Goal: Task Accomplishment & Management: Complete application form

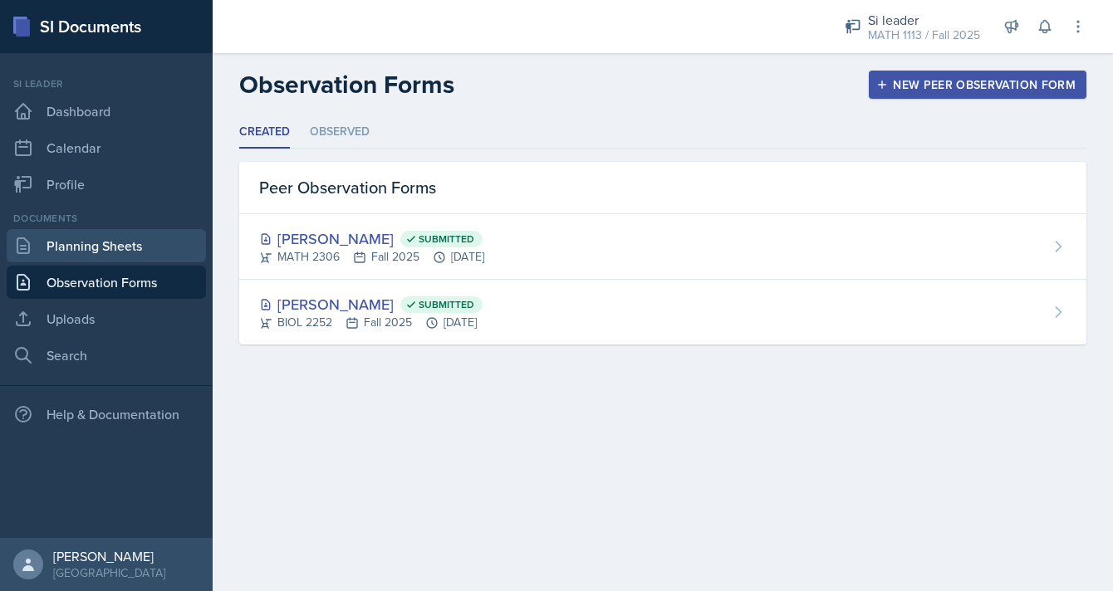
click at [133, 238] on link "Planning Sheets" at bounding box center [106, 245] width 199 height 33
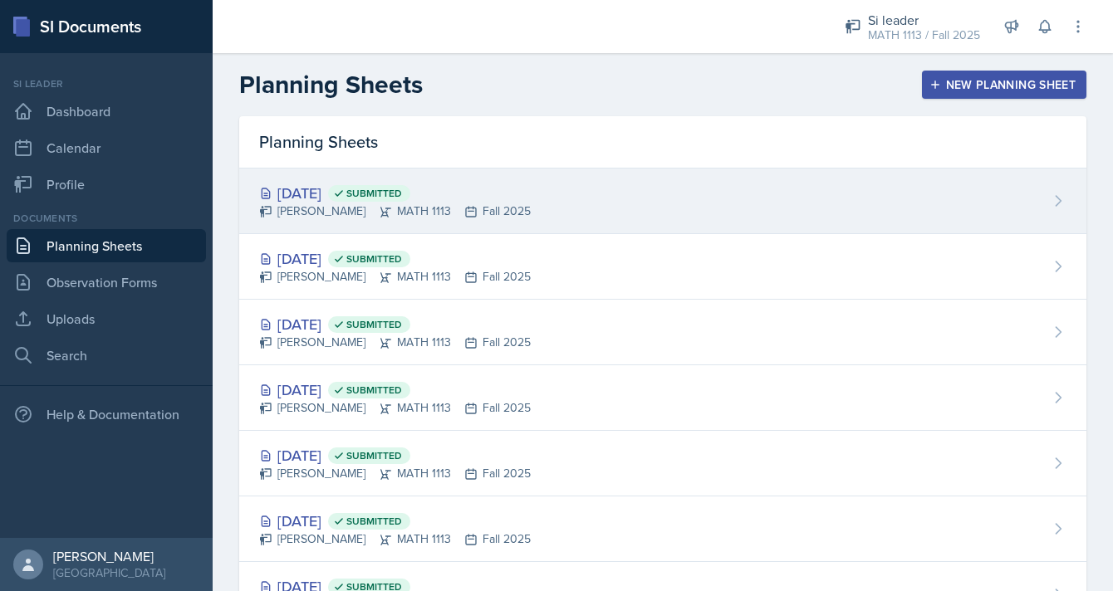
click at [560, 193] on div "[DATE] Submitted [PERSON_NAME] MATH 1113 Fall 2025" at bounding box center [662, 202] width 847 height 66
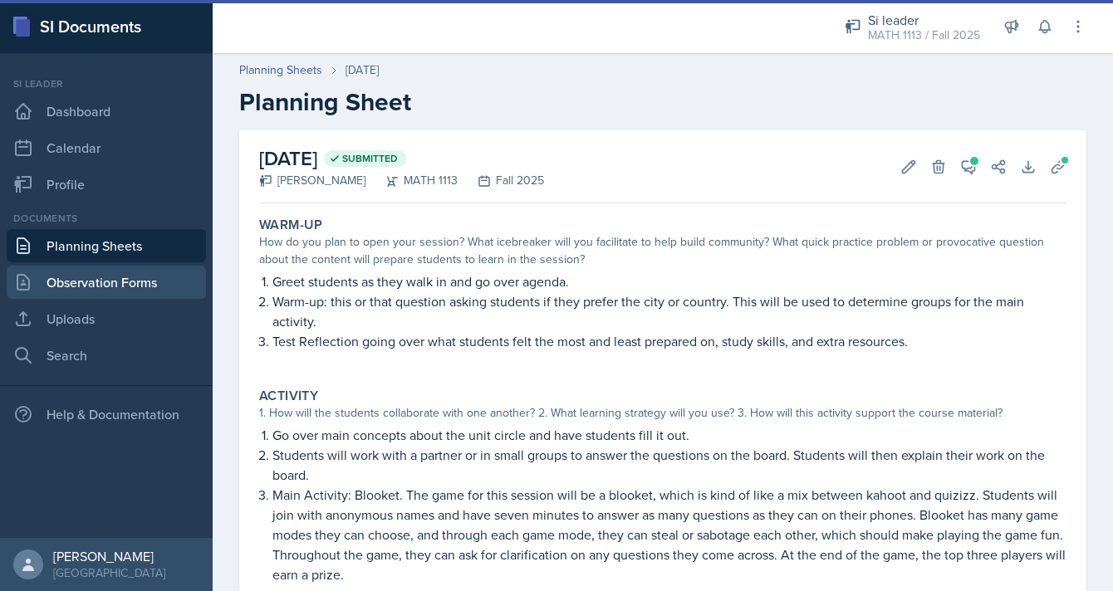
click at [152, 280] on link "Observation Forms" at bounding box center [106, 282] width 199 height 33
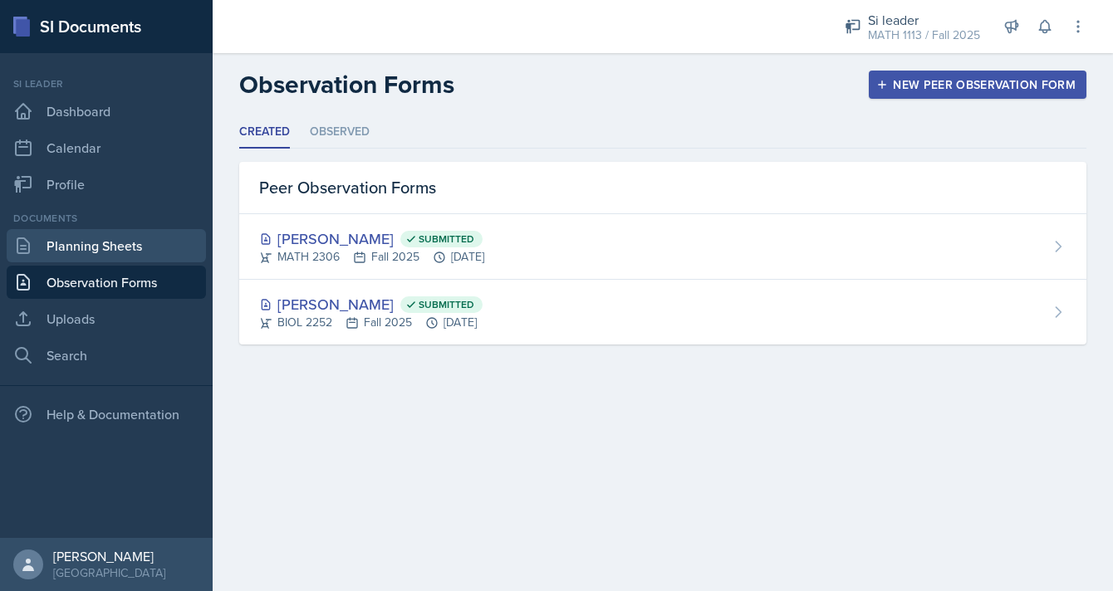
click at [140, 248] on link "Planning Sheets" at bounding box center [106, 245] width 199 height 33
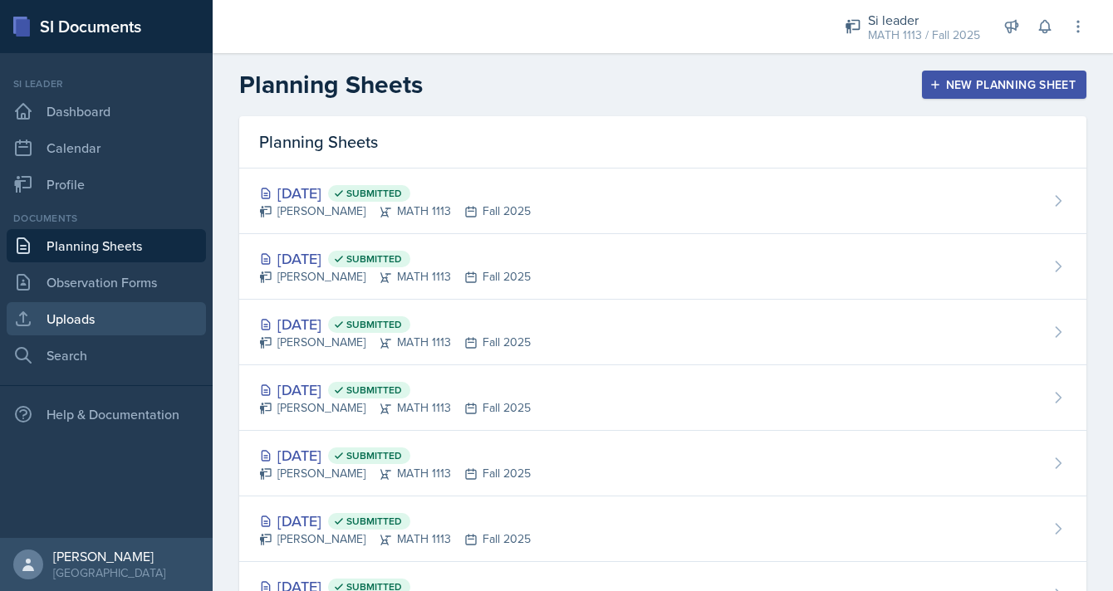
click at [102, 314] on link "Uploads" at bounding box center [106, 318] width 199 height 33
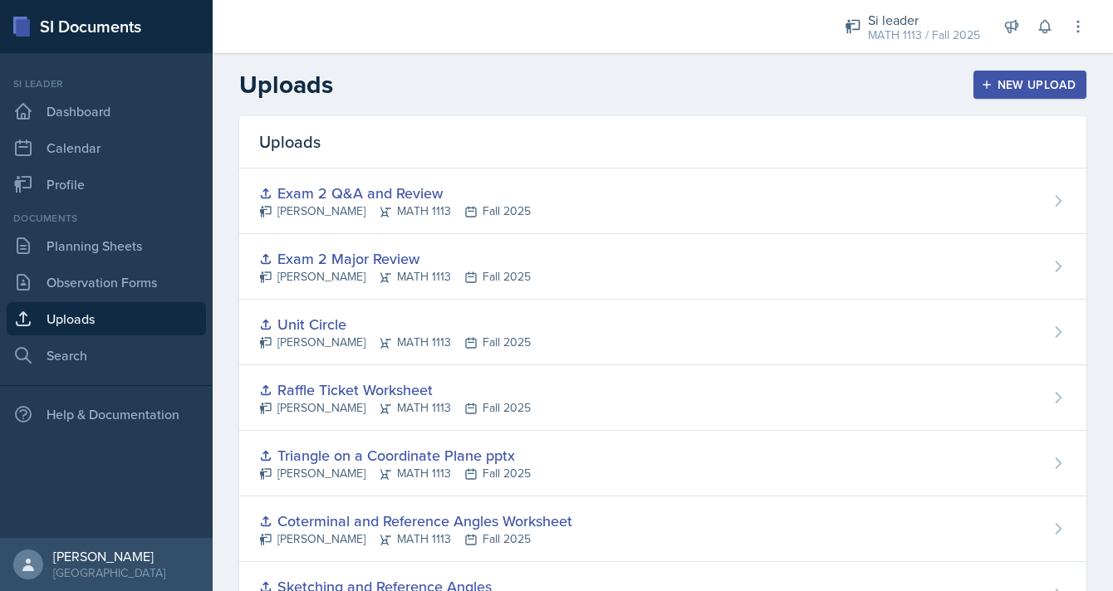
click at [1032, 86] on div "New Upload" at bounding box center [1030, 84] width 92 height 13
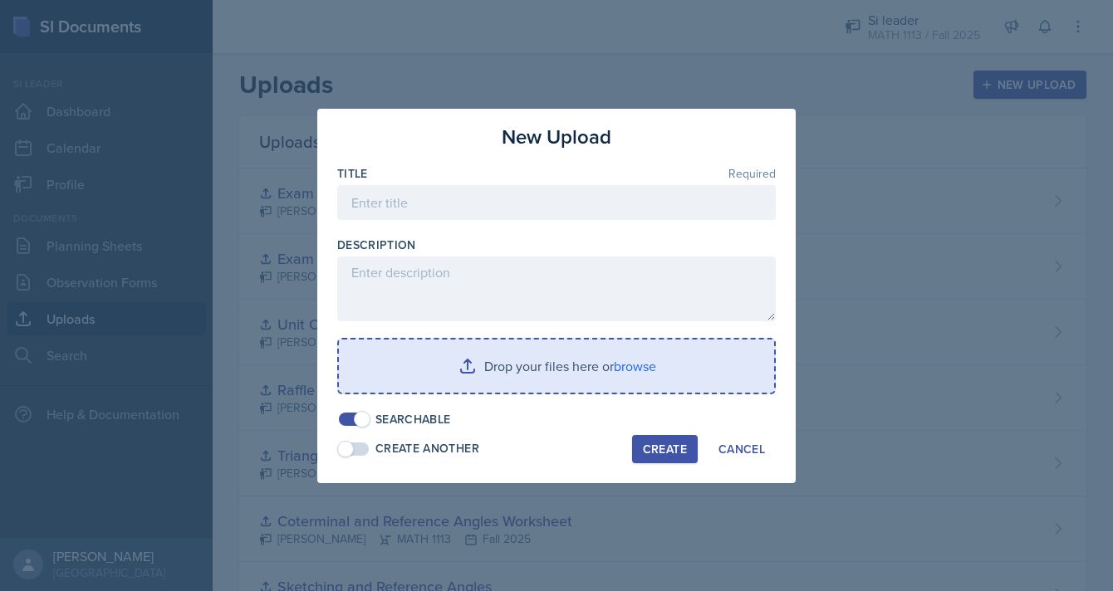
click at [543, 361] on input "file" at bounding box center [556, 366] width 435 height 53
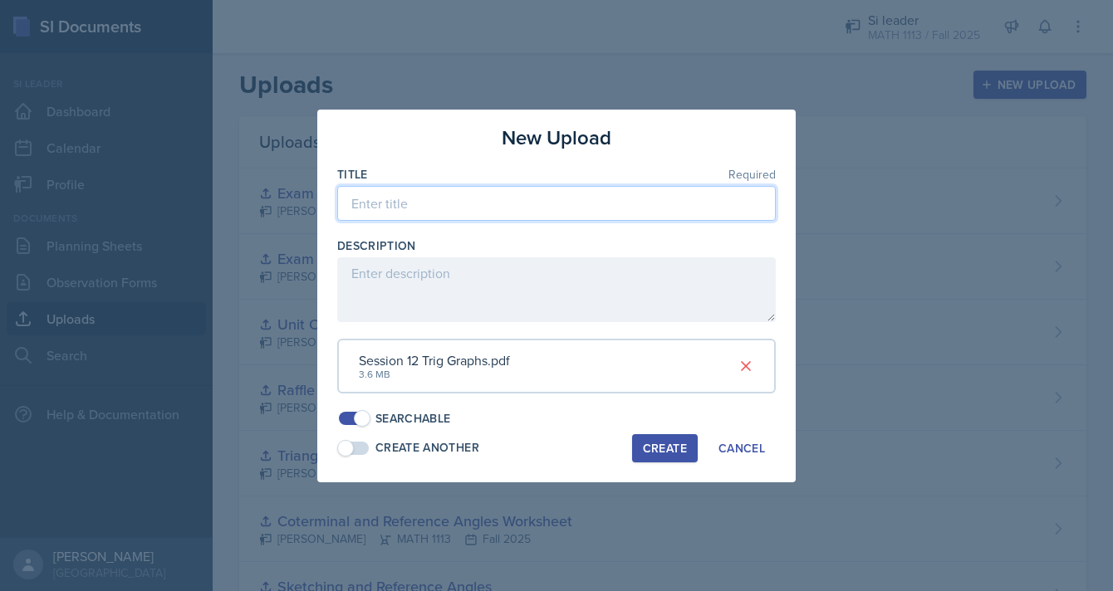
click at [537, 194] on input at bounding box center [556, 203] width 439 height 35
type input "Trog Graphs"
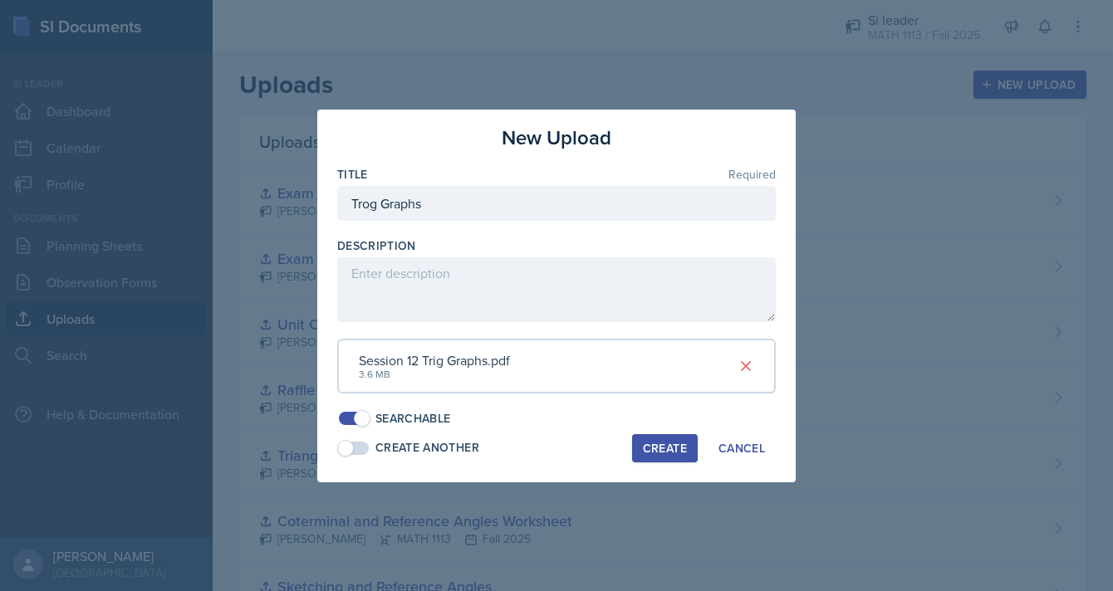
click at [671, 450] on div "Create" at bounding box center [665, 448] width 44 height 13
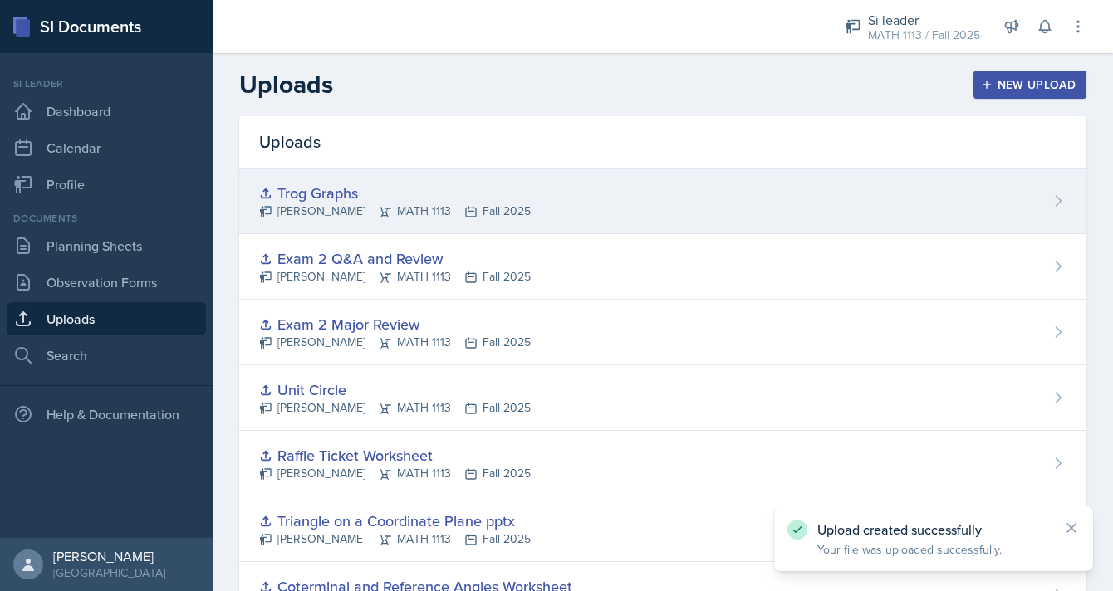
click at [299, 183] on div "Trog Graphs" at bounding box center [395, 193] width 272 height 22
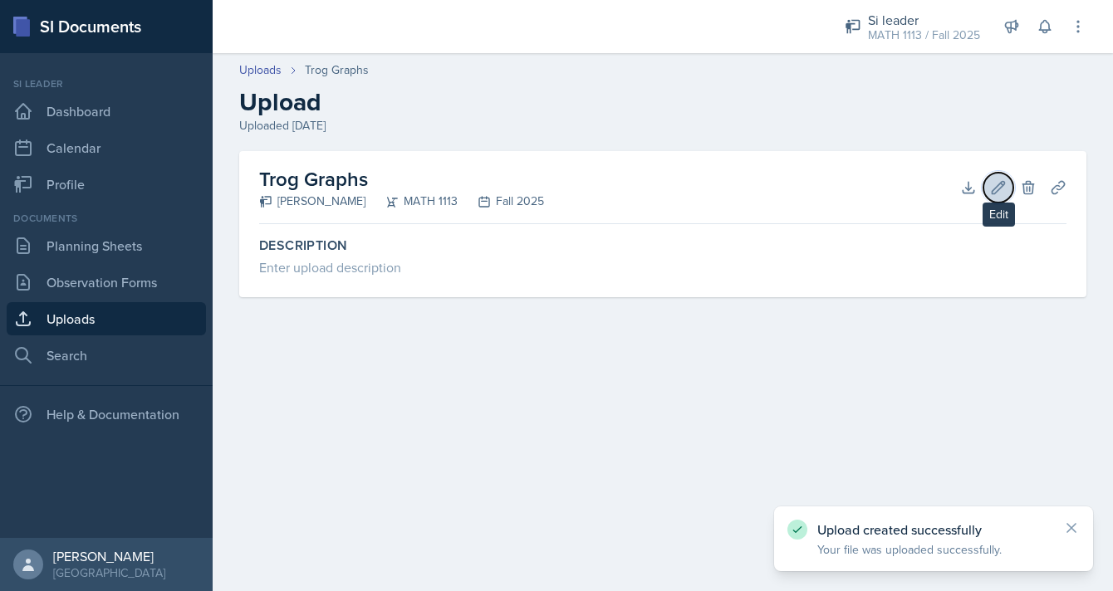
click at [994, 193] on icon at bounding box center [999, 187] width 12 height 12
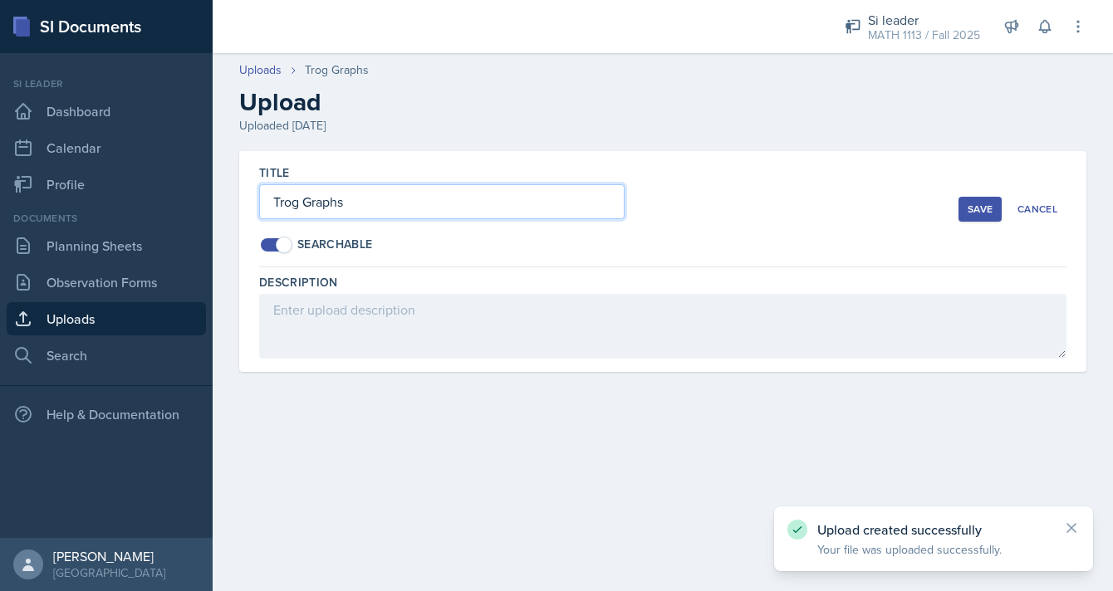
click at [289, 203] on input "Trog Graphs" at bounding box center [441, 201] width 365 height 35
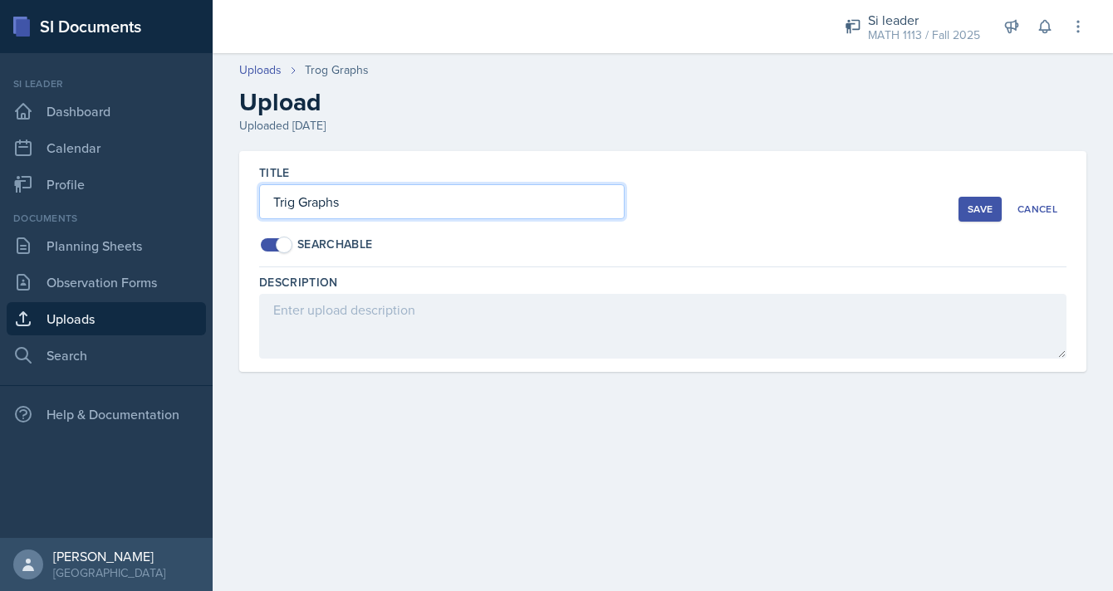
type input "Trig Graphs"
click at [988, 208] on div "Save" at bounding box center [980, 209] width 25 height 13
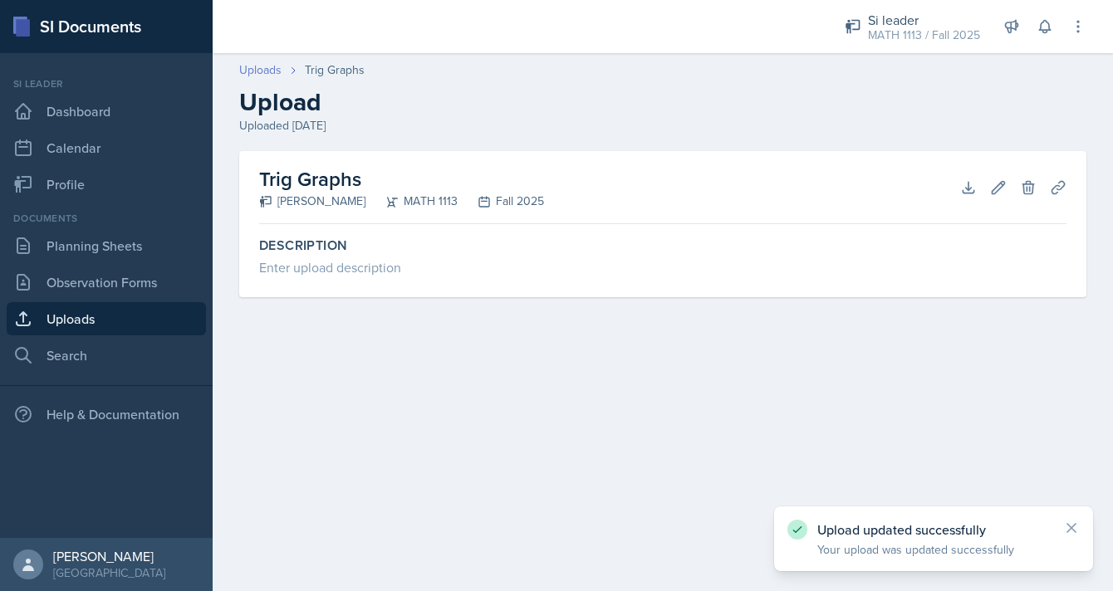
click at [261, 67] on link "Uploads" at bounding box center [260, 69] width 42 height 17
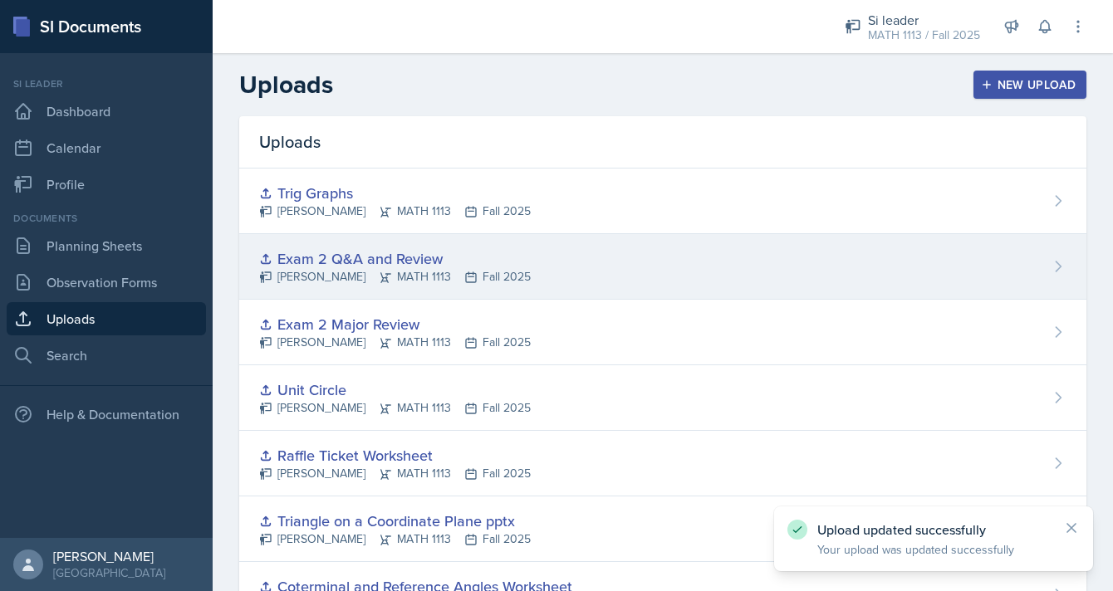
click at [665, 276] on div "Exam 2 Q&A and Review [PERSON_NAME] MATH 1113 Fall 2025" at bounding box center [662, 267] width 847 height 66
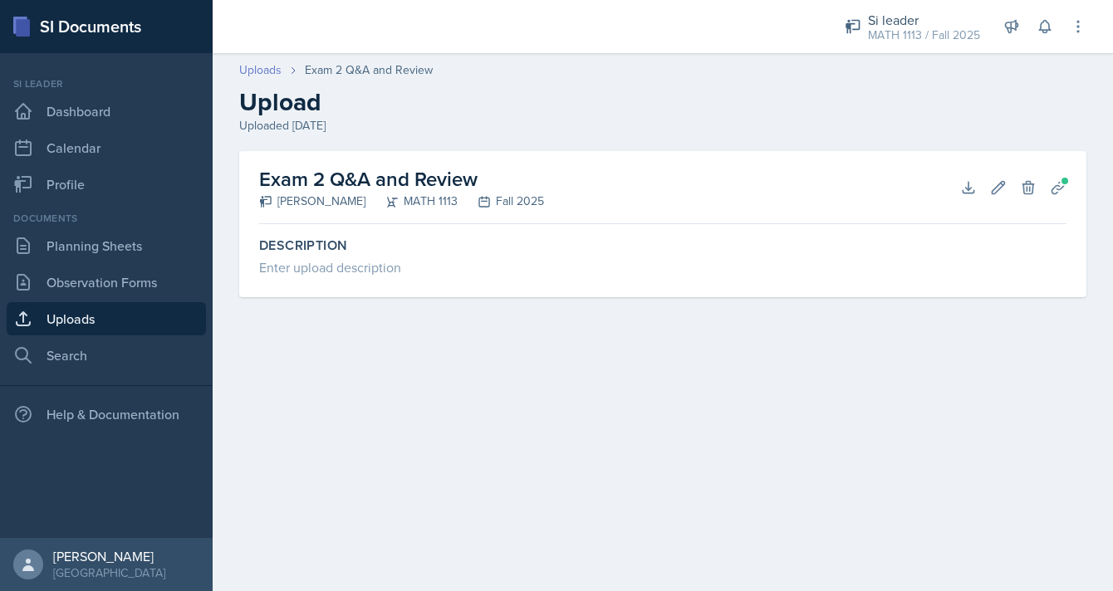
click at [261, 70] on link "Uploads" at bounding box center [260, 69] width 42 height 17
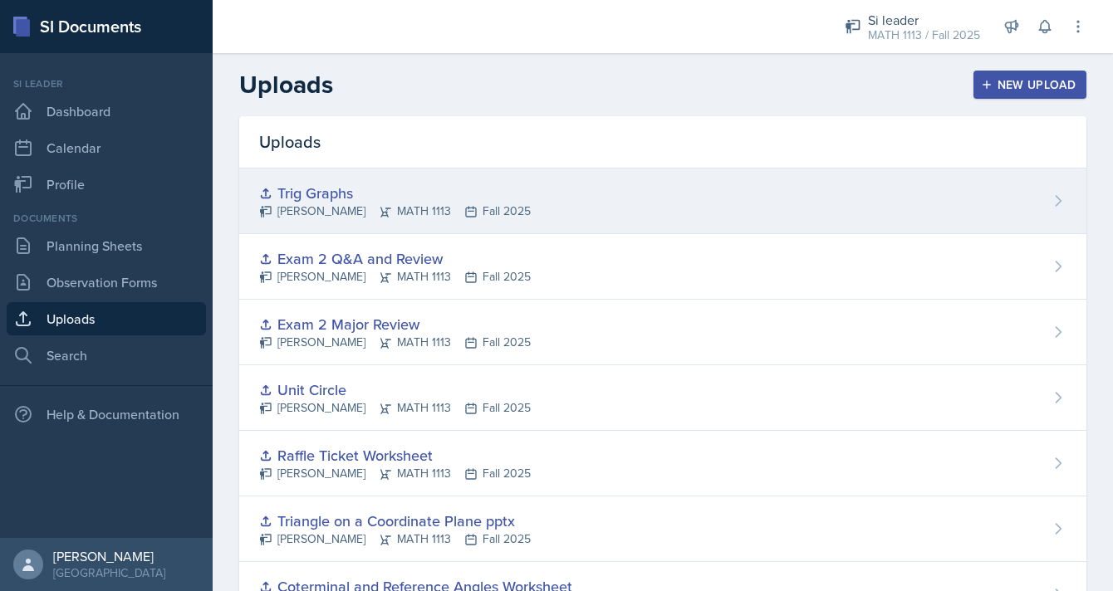
click at [566, 189] on div "Trig Graphs [PERSON_NAME] MATH 1113 Fall 2025" at bounding box center [662, 202] width 847 height 66
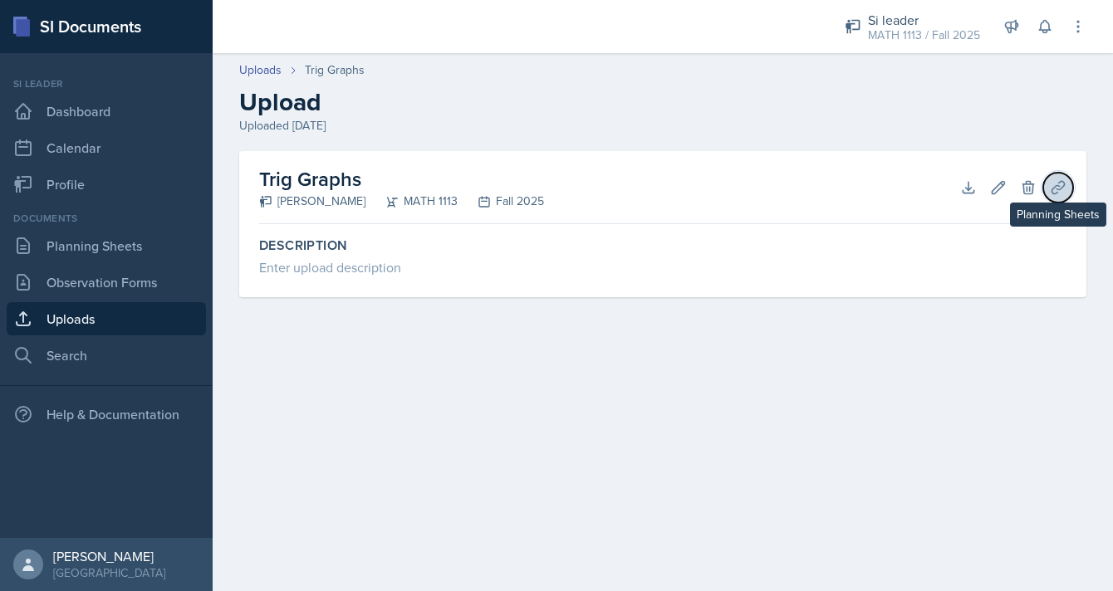
click at [1063, 177] on button "Planning Sheets" at bounding box center [1058, 188] width 30 height 30
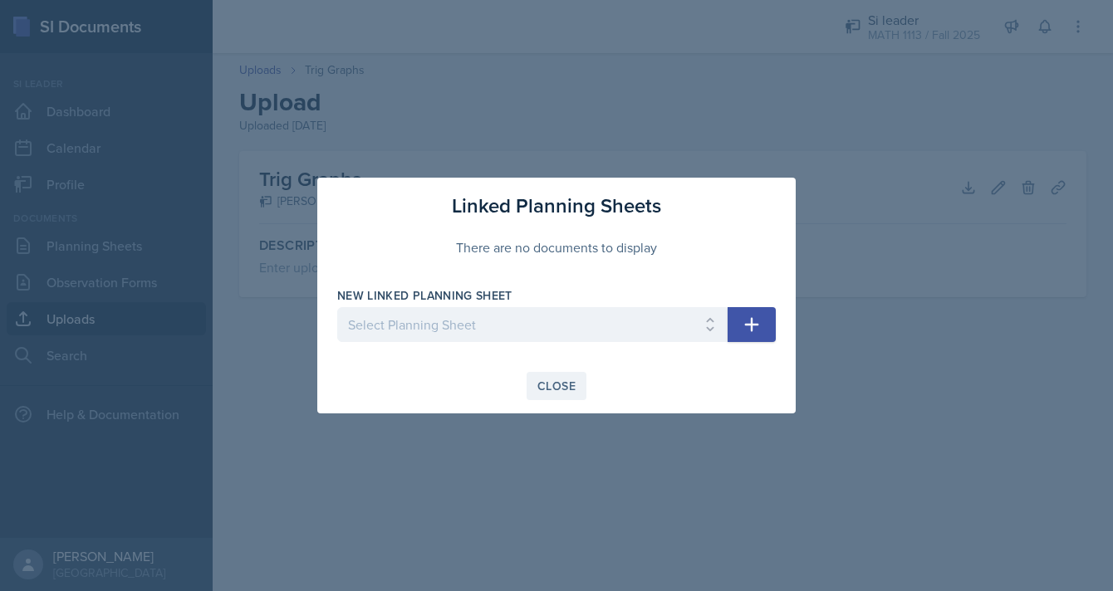
click at [562, 380] on div "Close" at bounding box center [556, 386] width 38 height 13
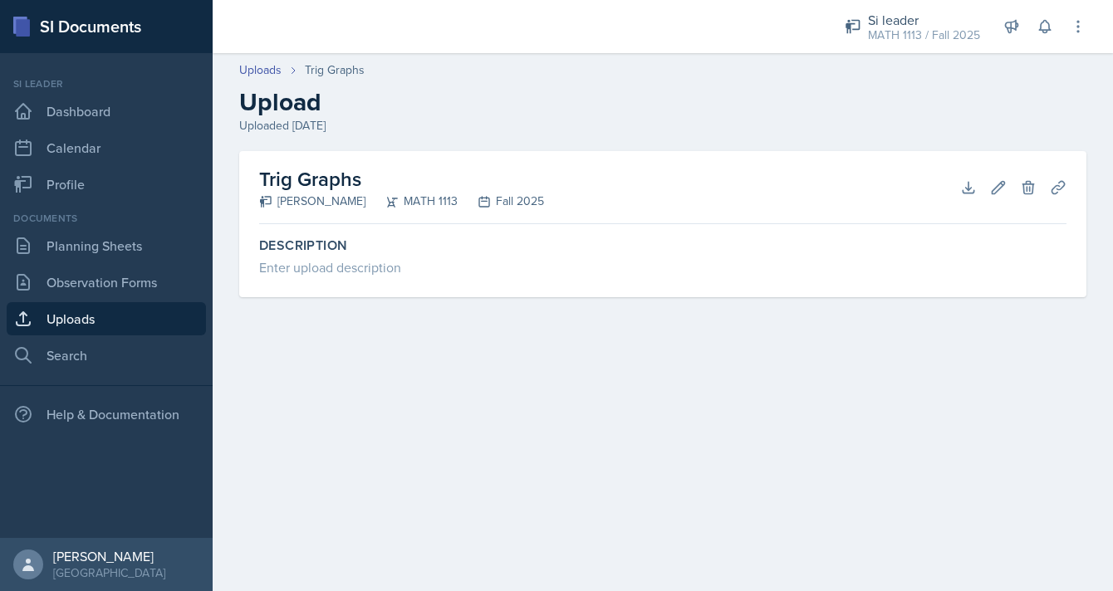
click at [582, 95] on h2 "Upload" at bounding box center [662, 102] width 847 height 30
click at [252, 72] on link "Uploads" at bounding box center [260, 69] width 42 height 17
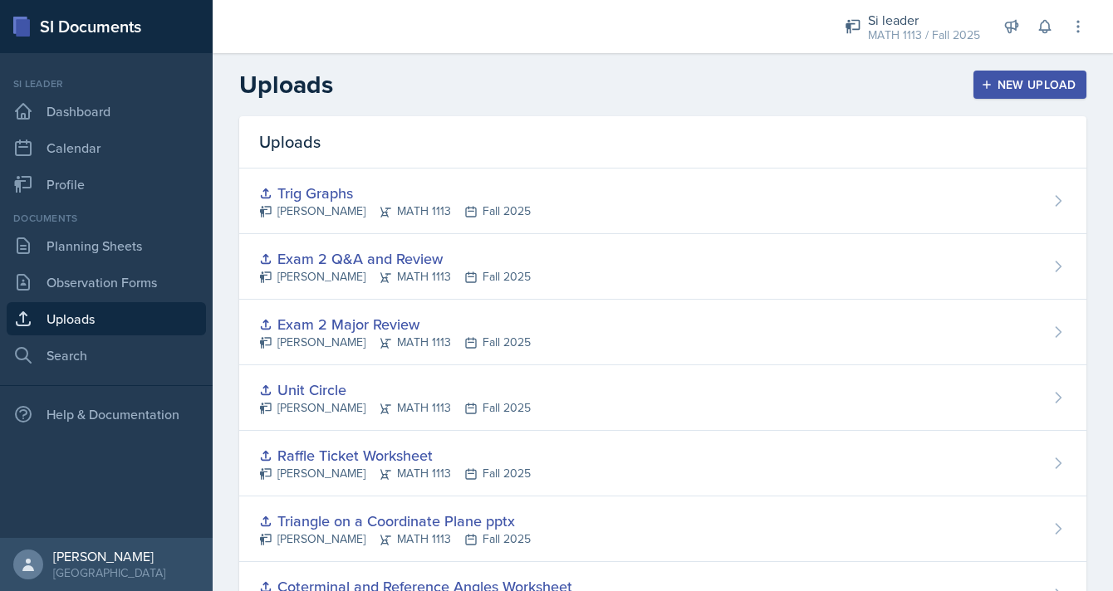
click at [1016, 83] on div "New Upload" at bounding box center [1030, 84] width 92 height 13
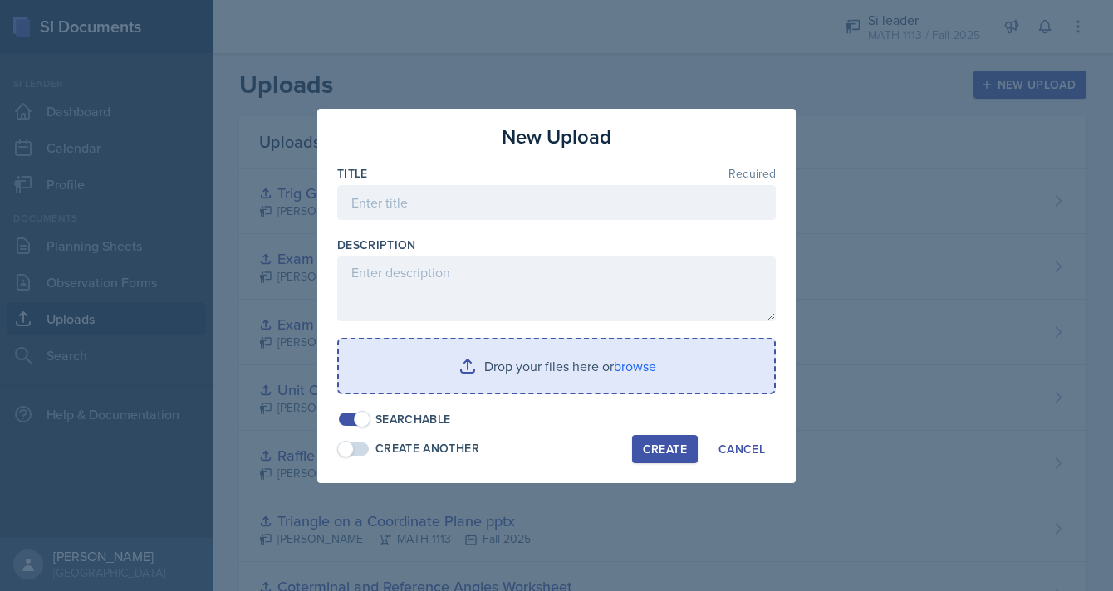
click at [519, 360] on input "file" at bounding box center [556, 366] width 435 height 53
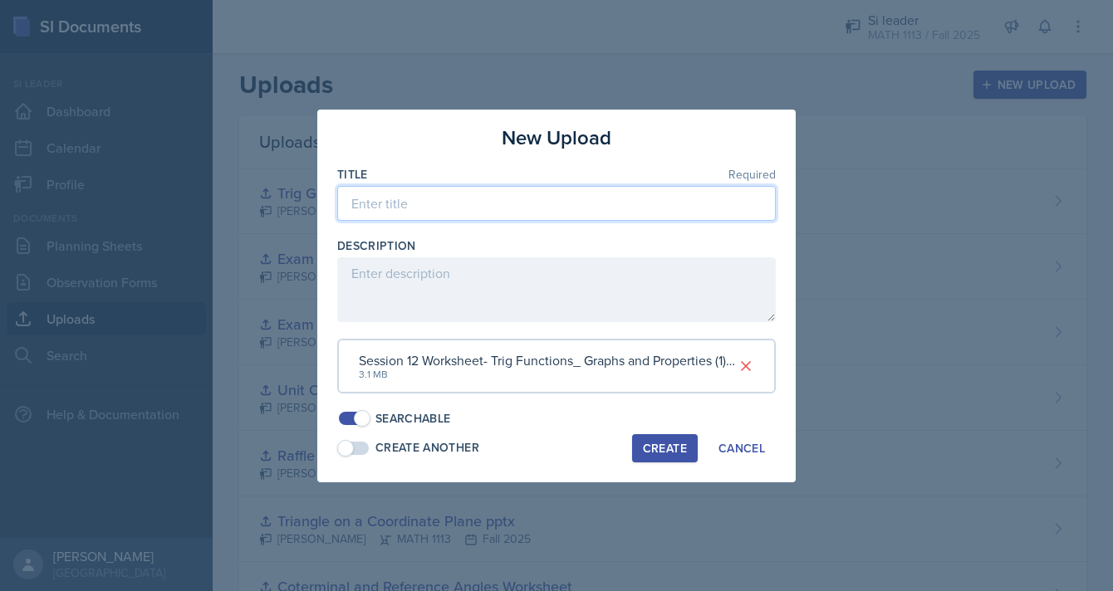
click at [492, 200] on input at bounding box center [556, 203] width 439 height 35
type input "Trig Functions - Graphs and Properties Worksheet"
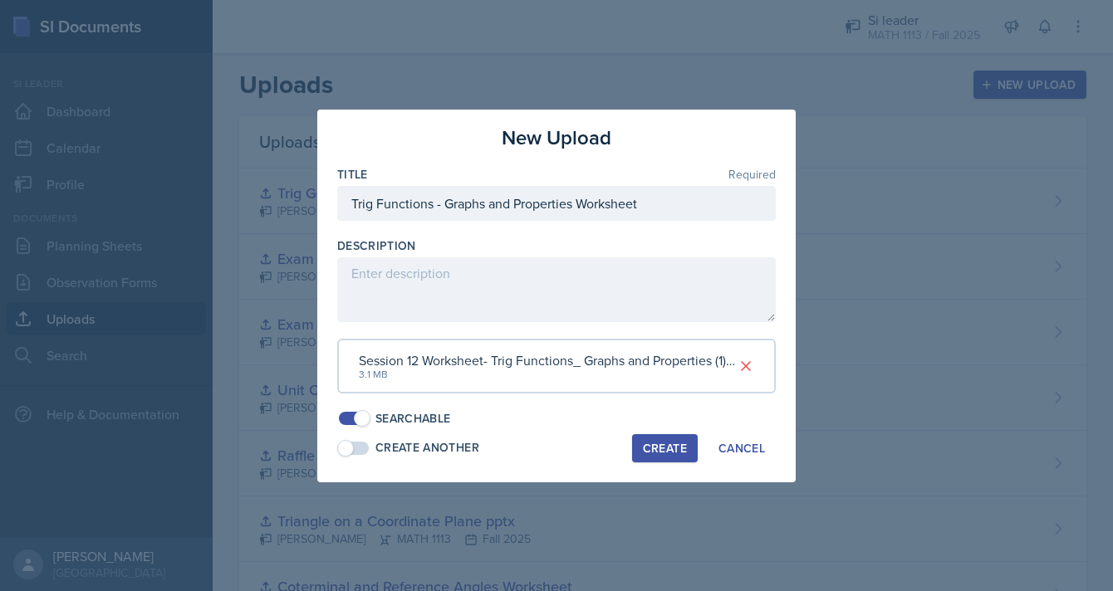
click at [671, 445] on div "Create" at bounding box center [665, 448] width 44 height 13
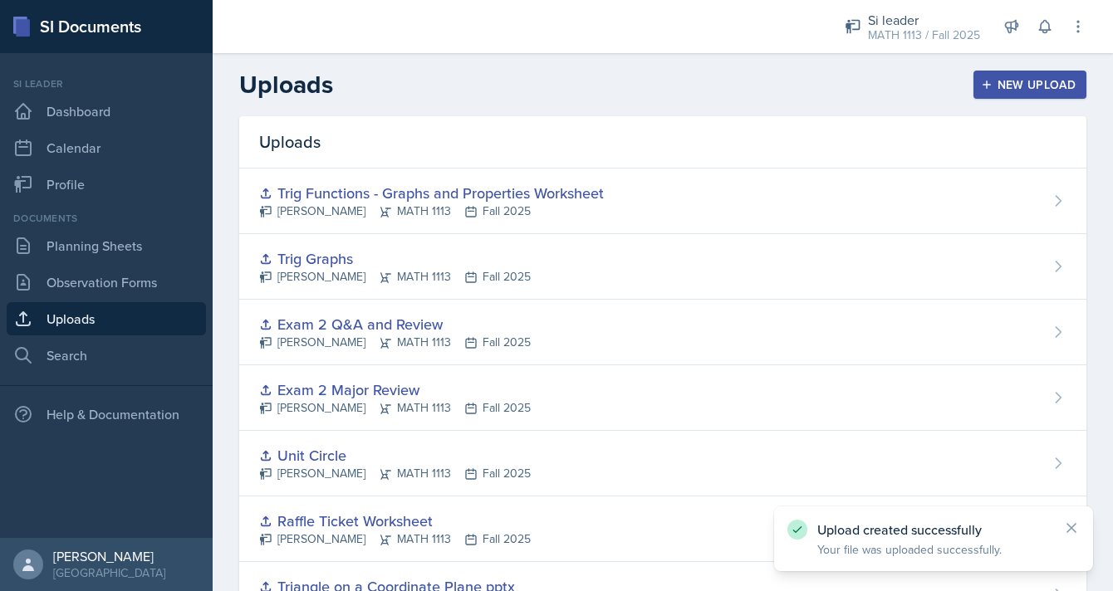
click at [1022, 85] on div "New Upload" at bounding box center [1030, 84] width 92 height 13
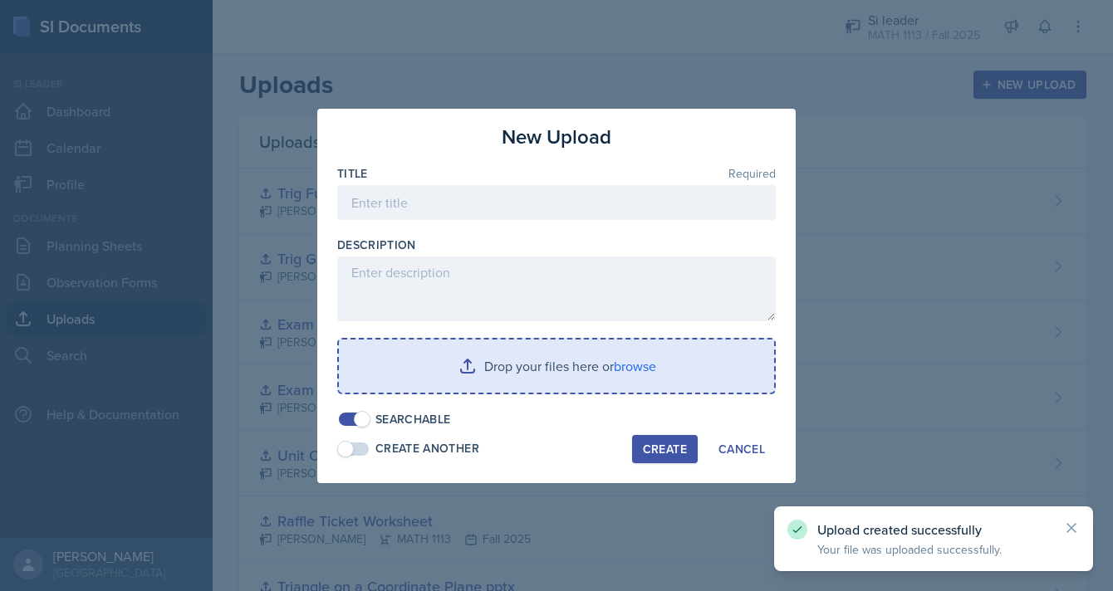
click at [541, 351] on input "file" at bounding box center [556, 366] width 435 height 53
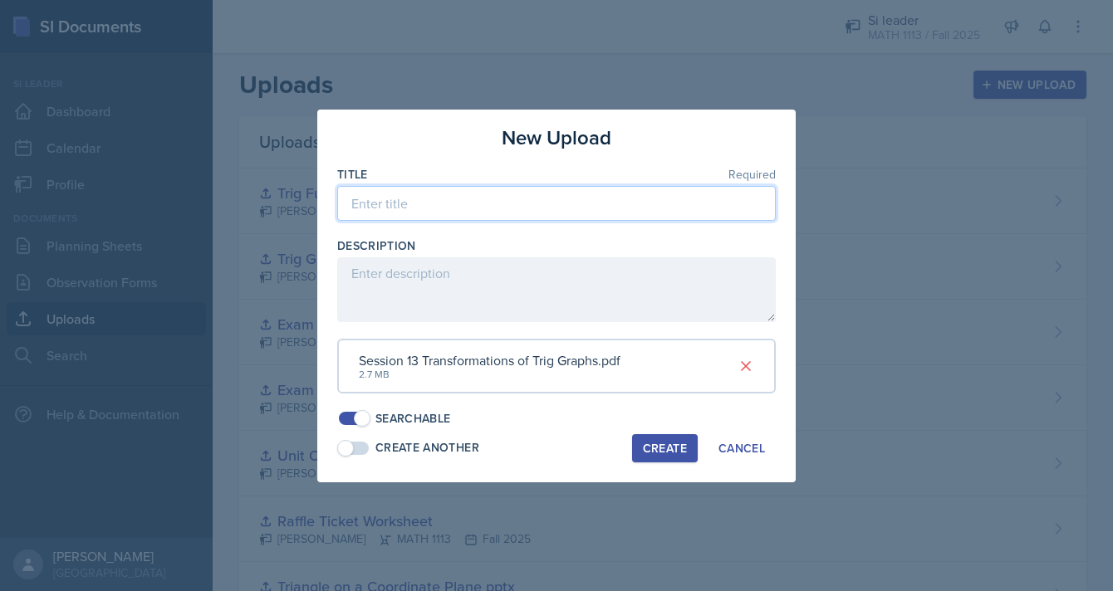
click at [466, 199] on input at bounding box center [556, 203] width 439 height 35
type input "Transformations of Trig Graphs"
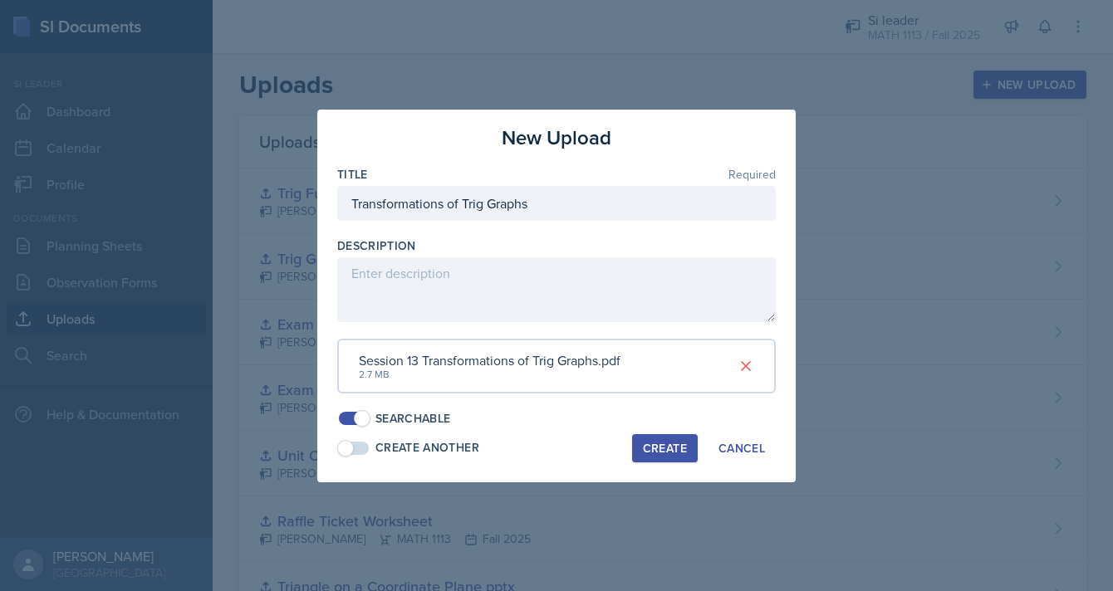
click at [666, 460] on button "Create" at bounding box center [665, 448] width 66 height 28
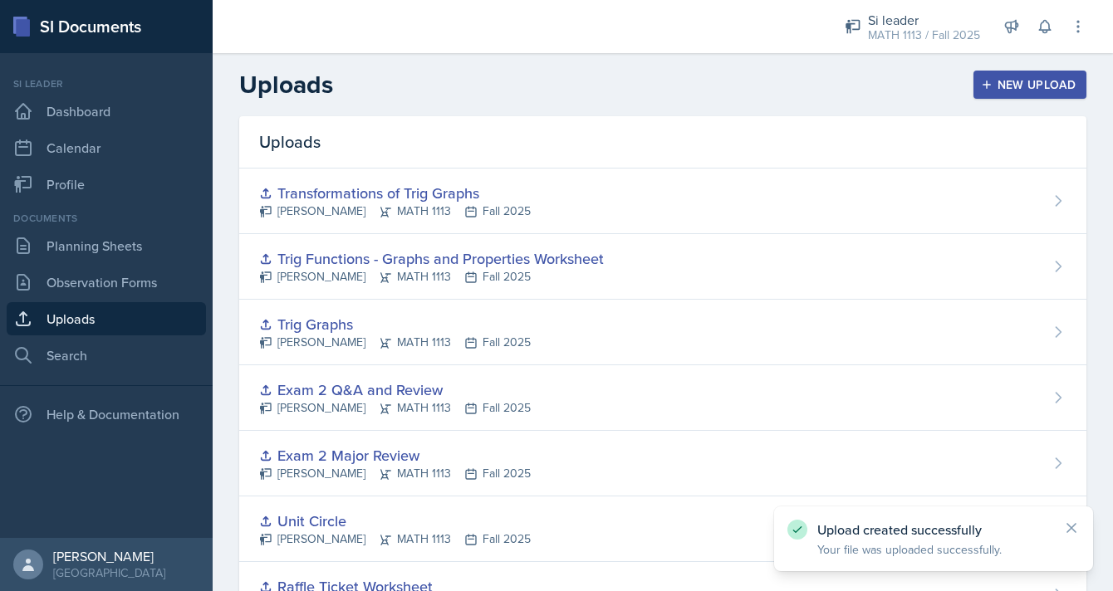
click at [1012, 91] on div "New Upload" at bounding box center [1030, 84] width 92 height 13
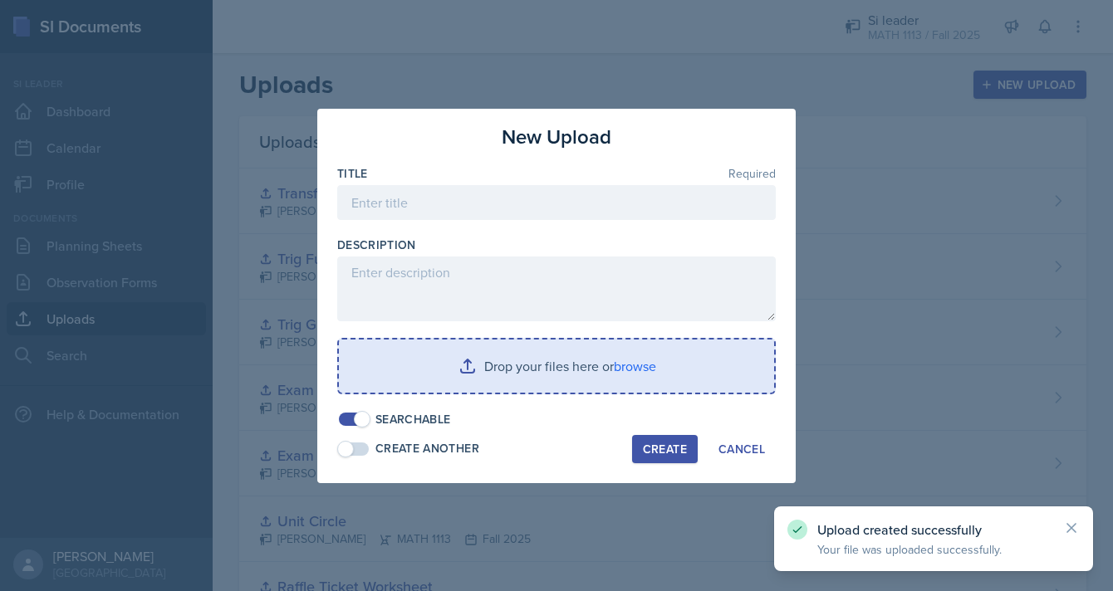
click at [554, 360] on input "file" at bounding box center [556, 366] width 435 height 53
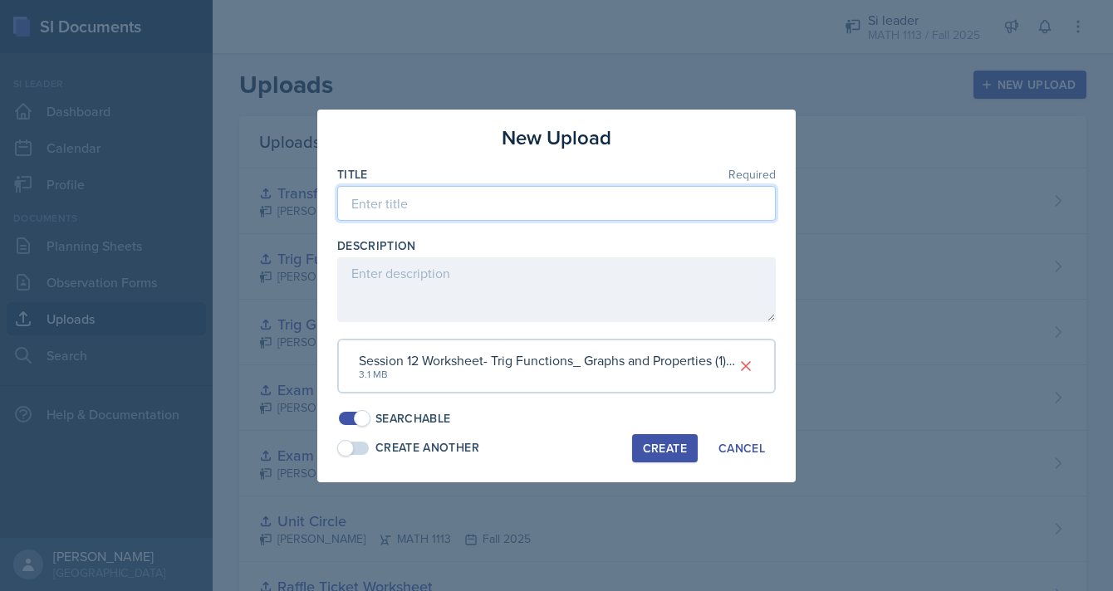
click at [533, 202] on input at bounding box center [556, 203] width 439 height 35
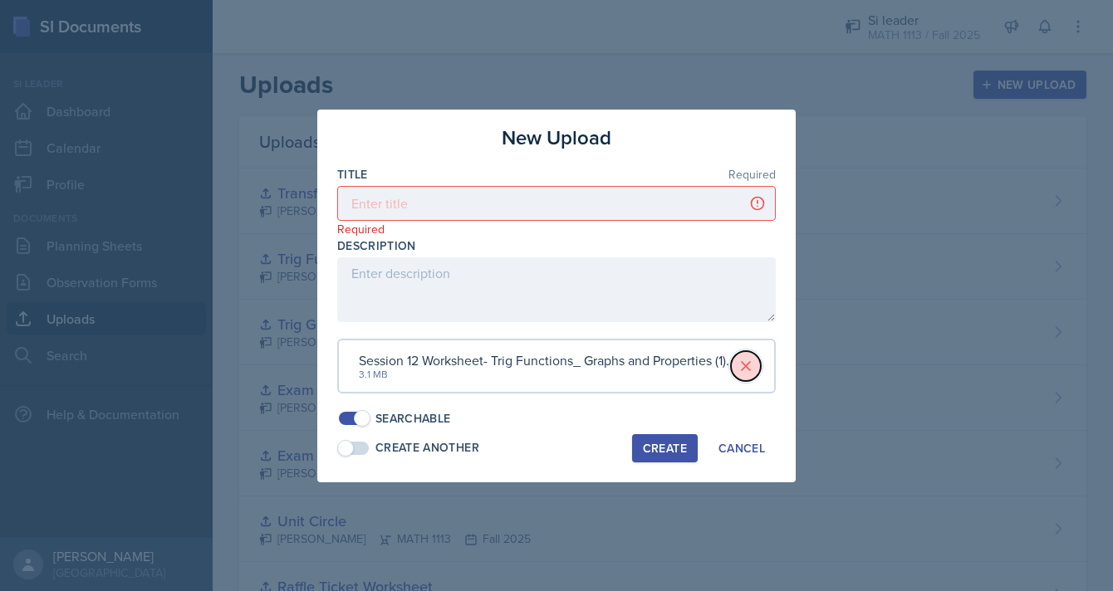
click at [742, 368] on icon at bounding box center [746, 366] width 17 height 17
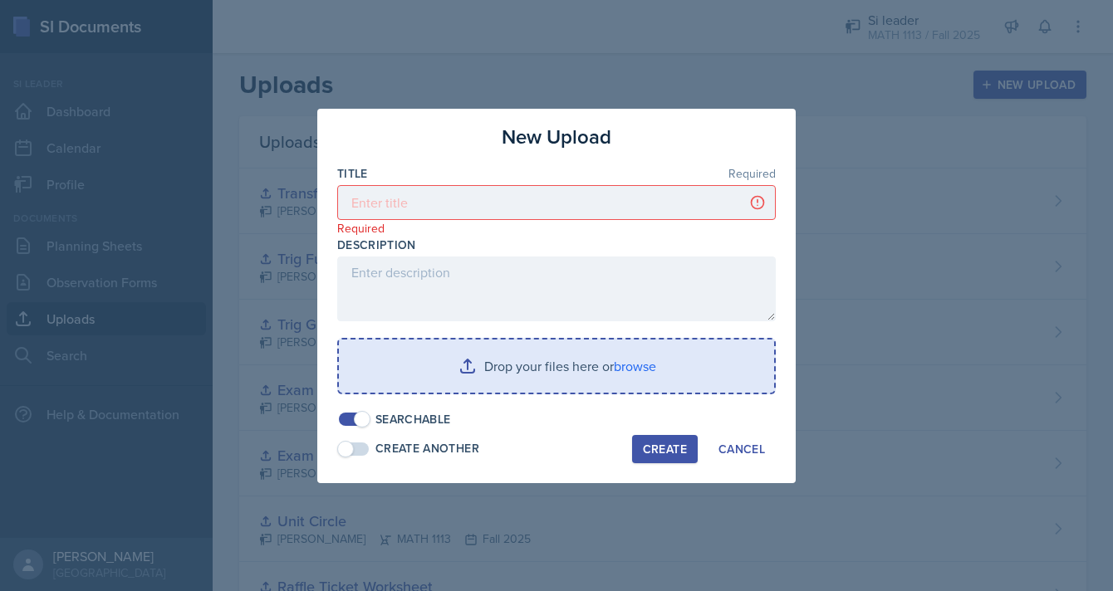
click at [619, 365] on input "file" at bounding box center [556, 366] width 435 height 53
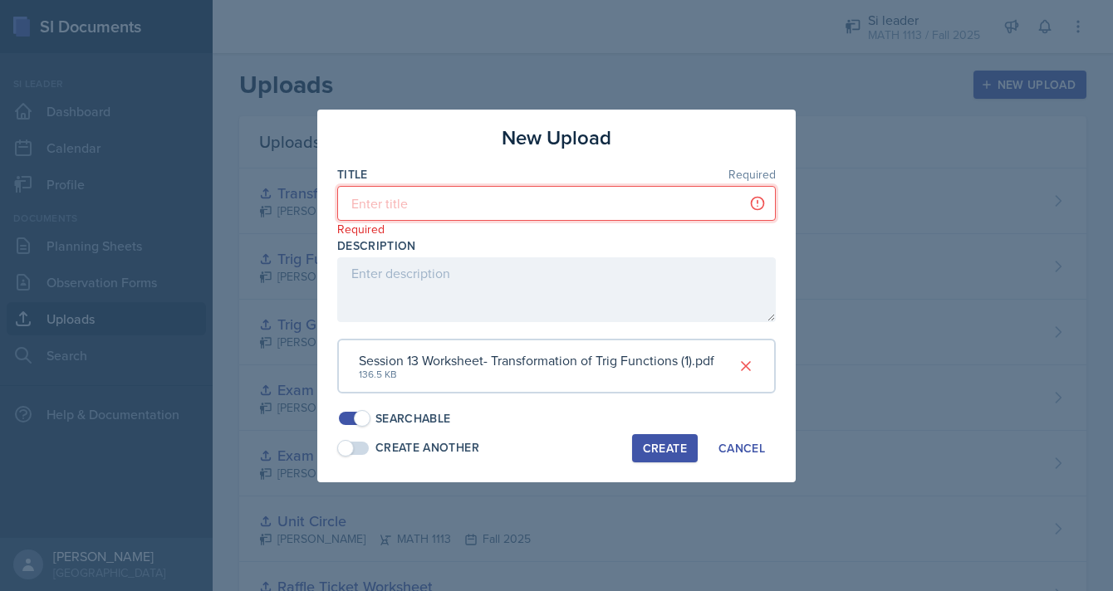
click at [517, 206] on input at bounding box center [556, 203] width 439 height 35
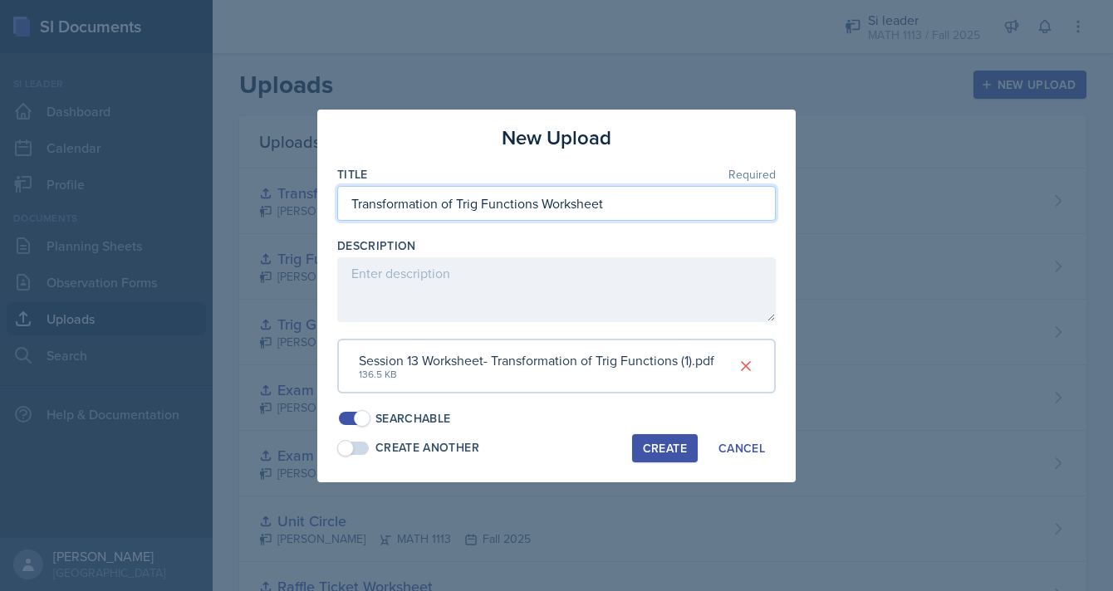
type input "Transformation of Trig Functions Worksheet"
click at [660, 449] on div "Create" at bounding box center [665, 448] width 44 height 13
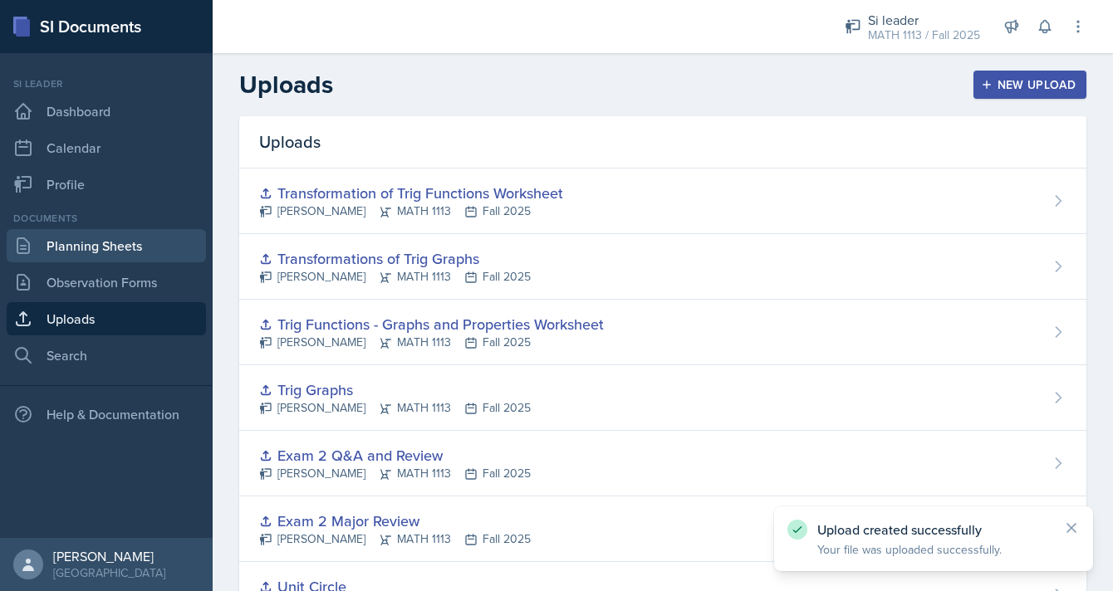
click at [105, 246] on link "Planning Sheets" at bounding box center [106, 245] width 199 height 33
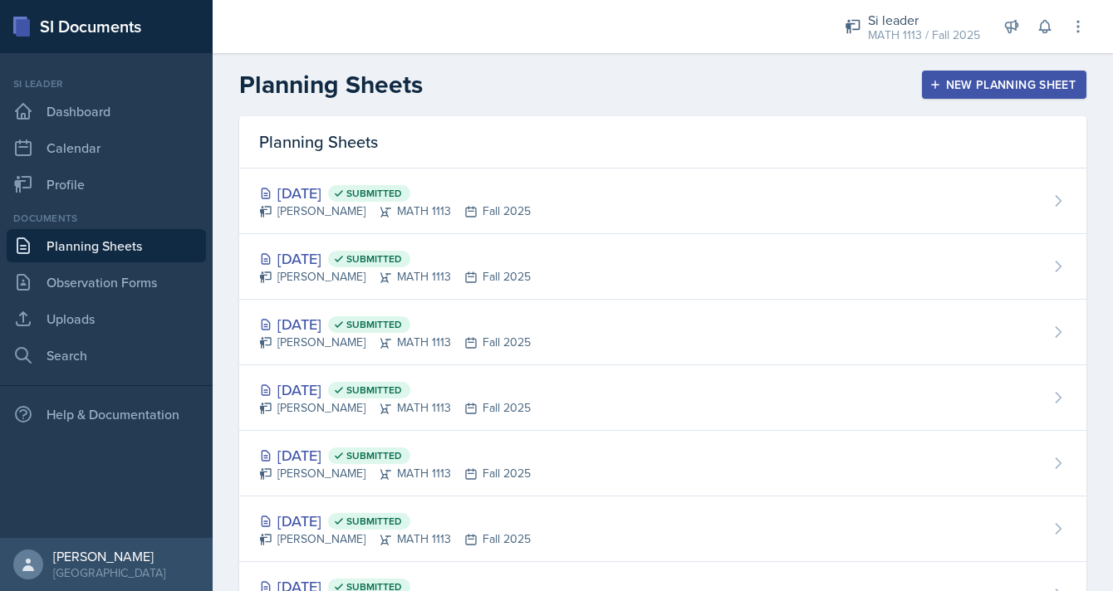
click at [944, 89] on div "New Planning Sheet" at bounding box center [1004, 84] width 143 height 13
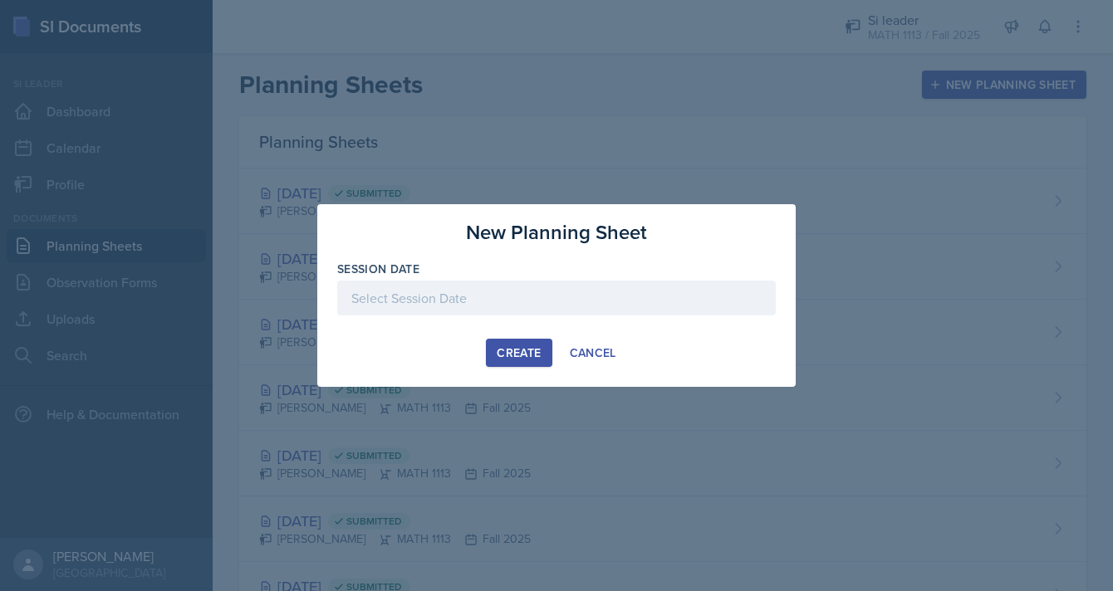
click at [496, 306] on div at bounding box center [556, 298] width 439 height 35
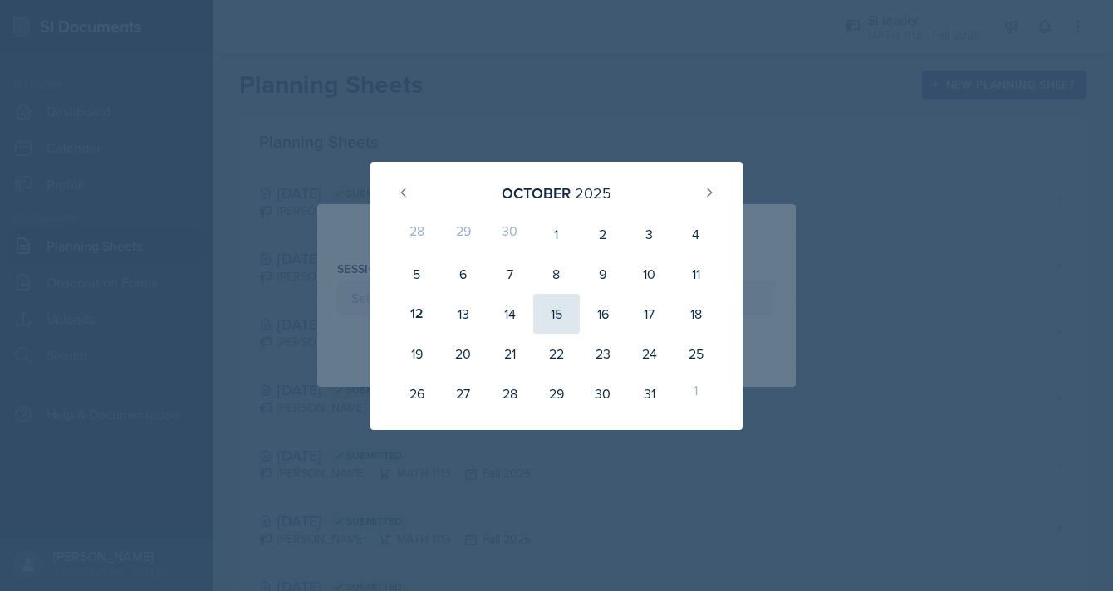
click at [553, 311] on div "15" at bounding box center [556, 314] width 47 height 40
type input "[DATE]"
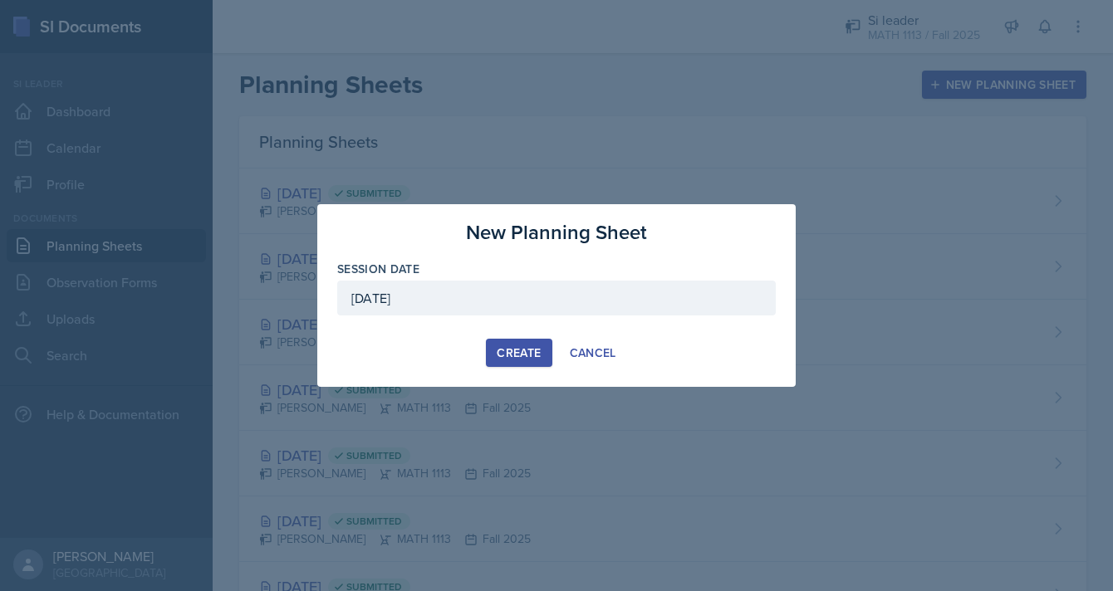
click at [522, 358] on div "Create" at bounding box center [519, 352] width 44 height 13
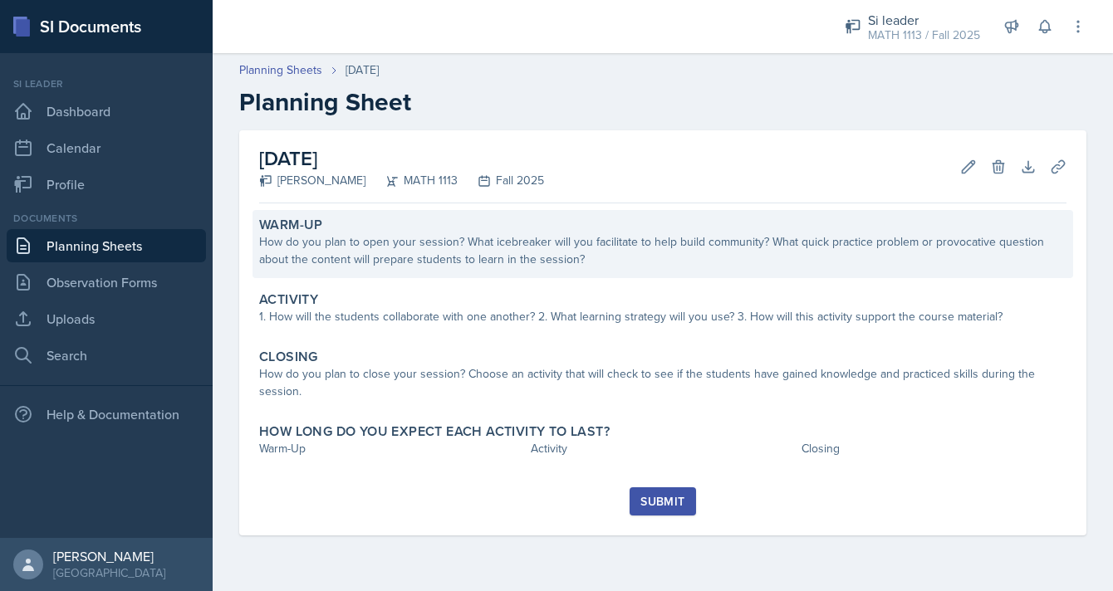
click at [458, 254] on div "How do you plan to open your session? What icebreaker will you facilitate to he…" at bounding box center [662, 250] width 807 height 35
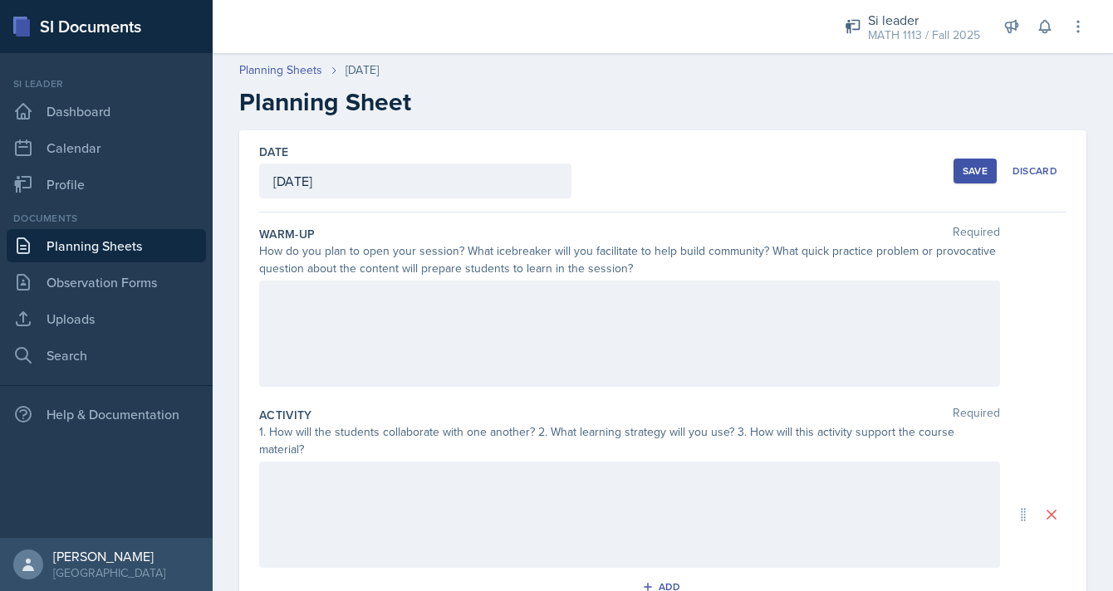
click at [406, 348] on div at bounding box center [629, 334] width 741 height 106
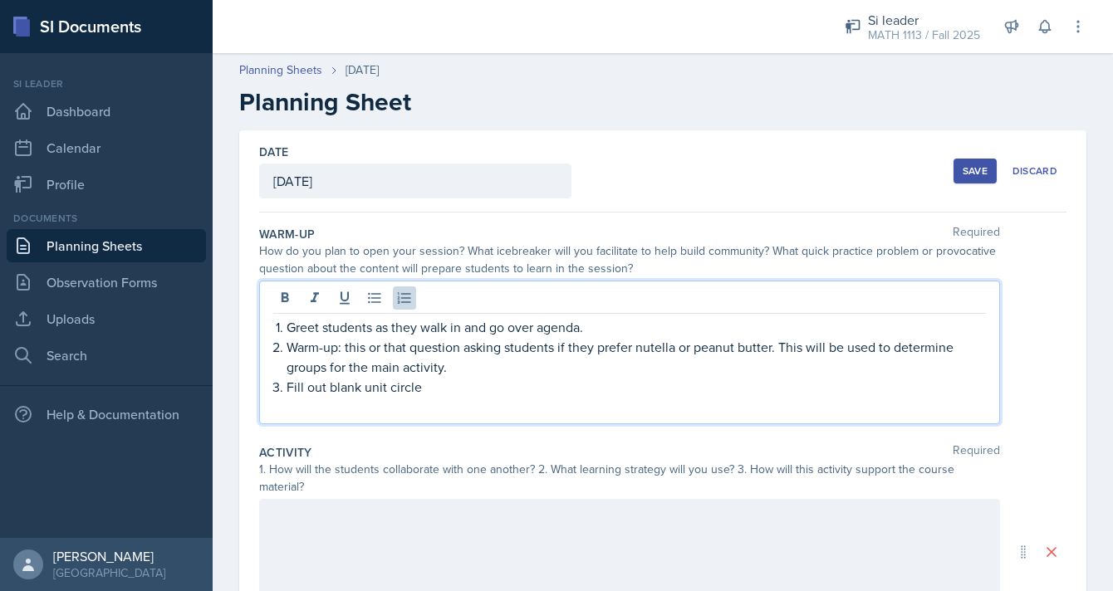
click at [525, 520] on div at bounding box center [629, 552] width 741 height 106
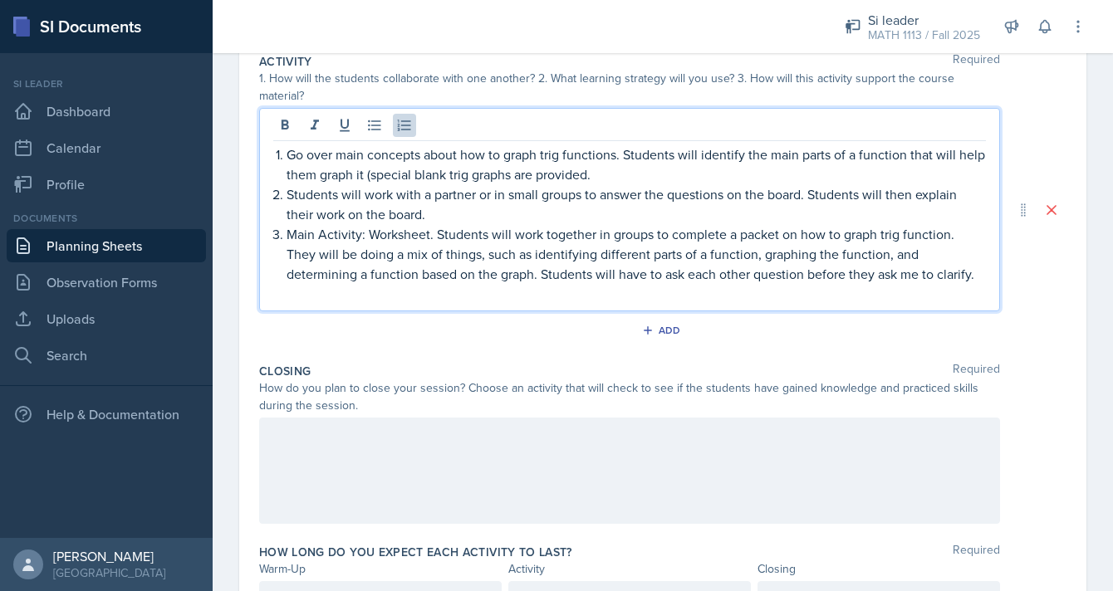
scroll to position [331, 0]
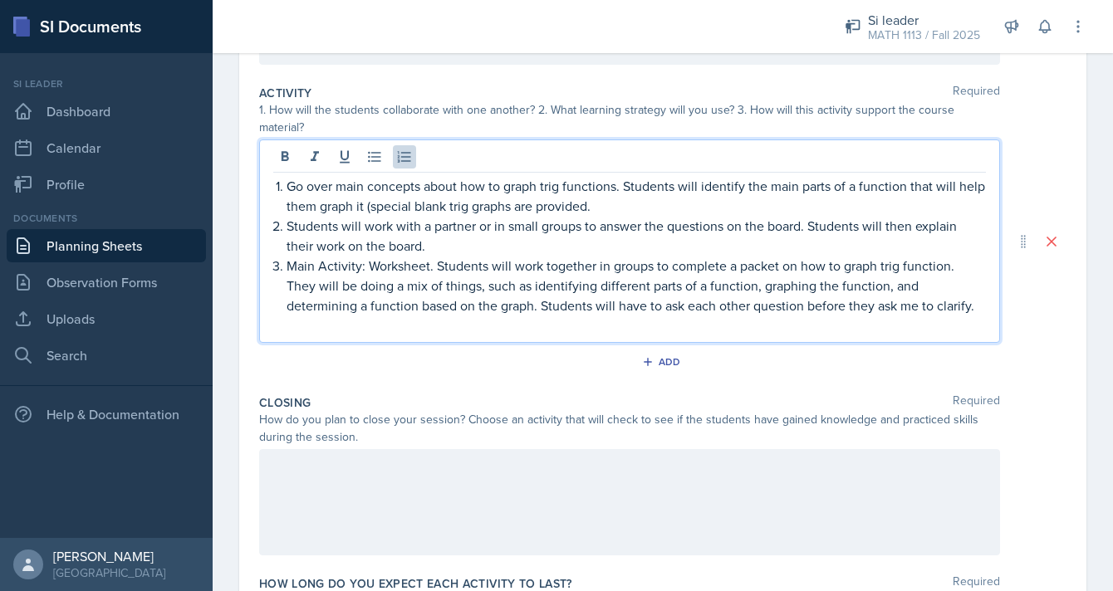
click at [607, 191] on p "Go over main concepts about how to graph trig functions. Students will identify…" at bounding box center [636, 196] width 699 height 40
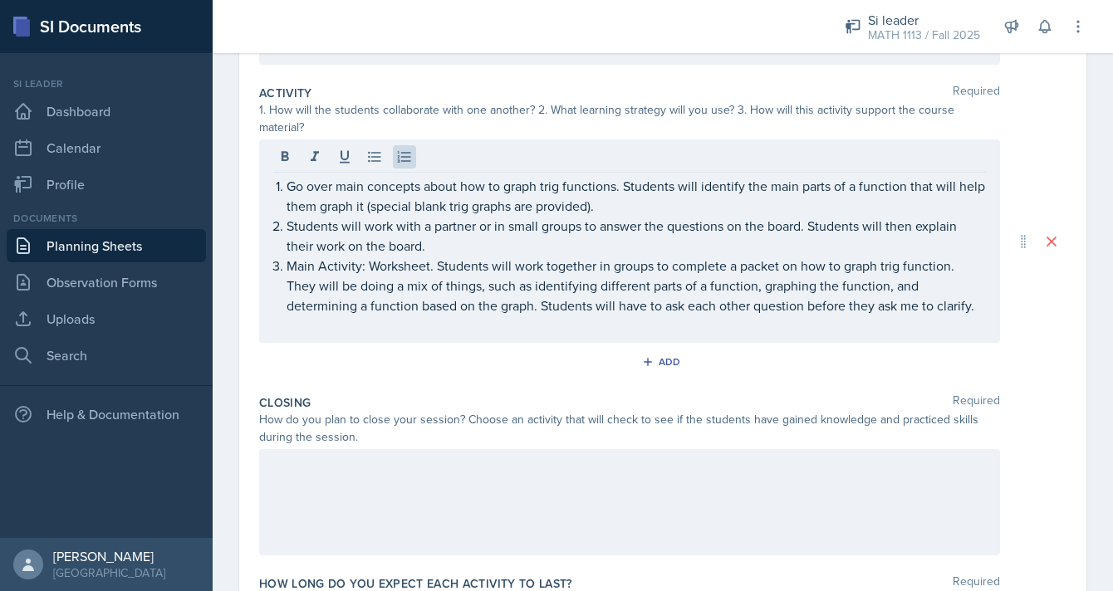
click at [398, 411] on div "How do you plan to close your session? Choose an activity that will check to se…" at bounding box center [629, 428] width 741 height 35
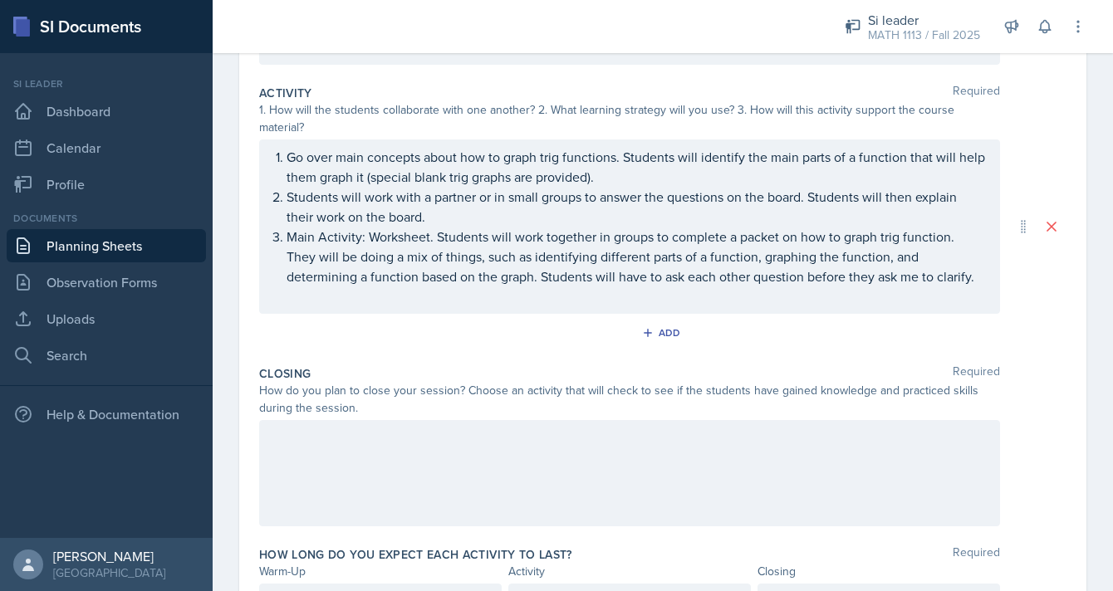
click at [491, 463] on div at bounding box center [629, 473] width 741 height 106
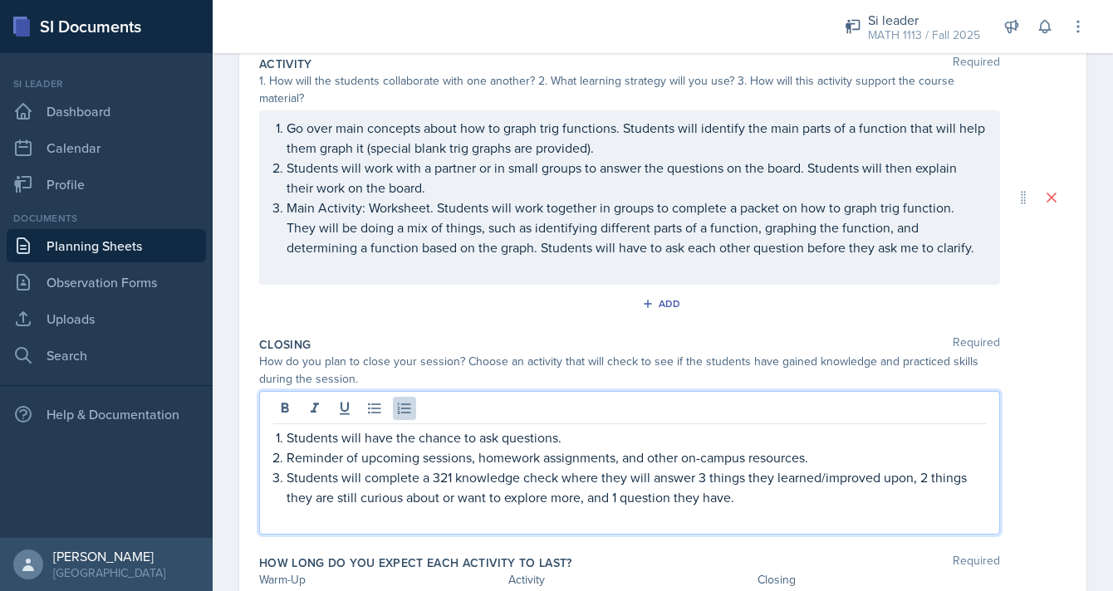
scroll to position [444, 0]
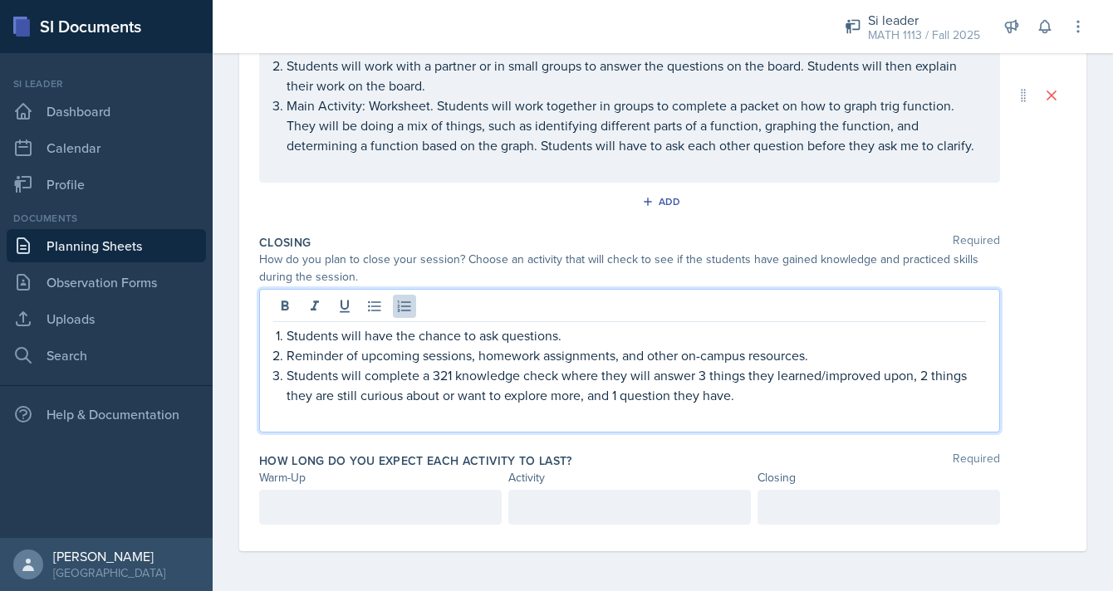
click at [395, 509] on p at bounding box center [380, 508] width 214 height 20
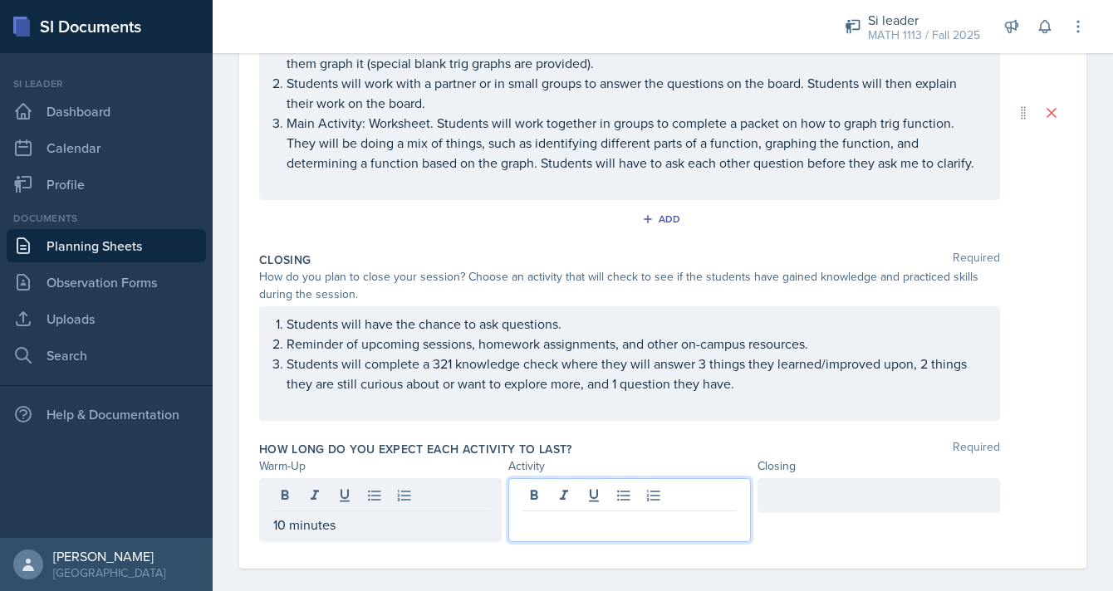
click at [639, 478] on div at bounding box center [629, 510] width 243 height 64
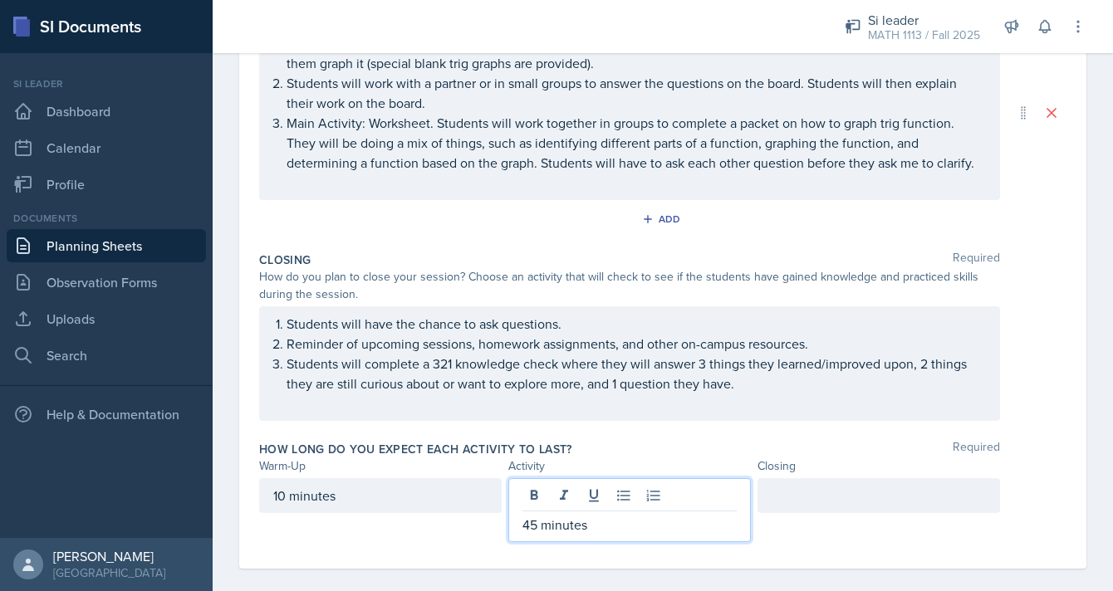
click at [812, 481] on div at bounding box center [879, 495] width 243 height 35
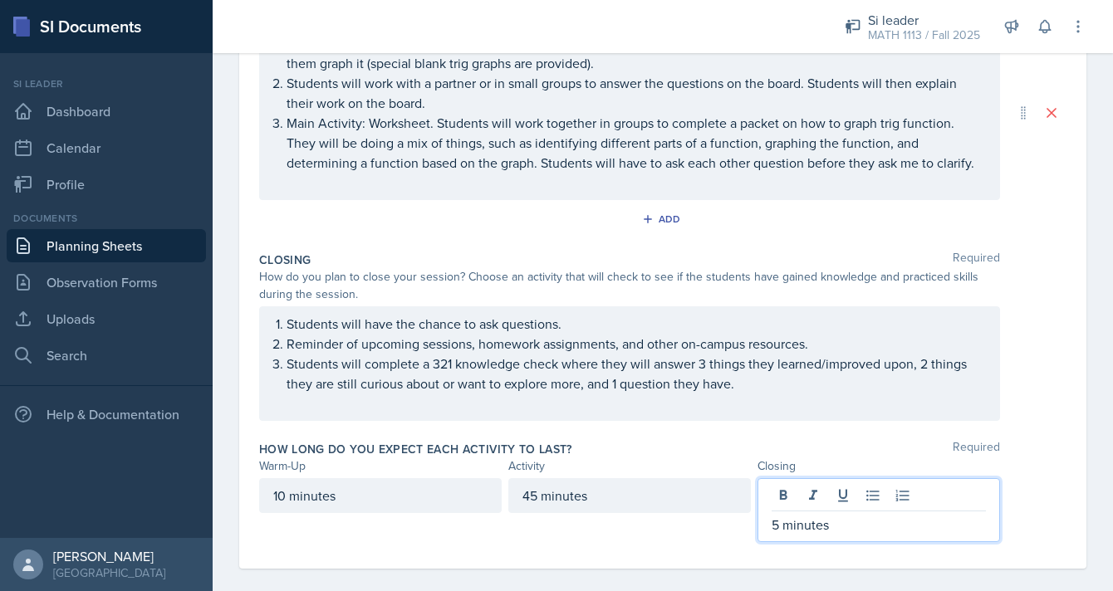
click at [662, 441] on div "How long do you expect each activity to last? Required" at bounding box center [662, 449] width 807 height 17
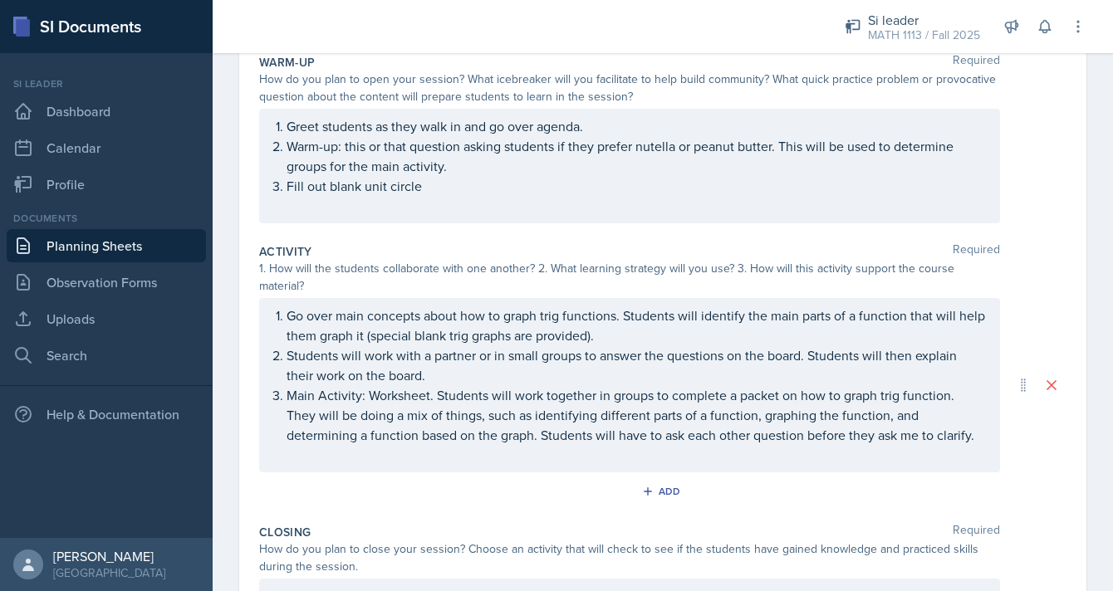
scroll to position [0, 0]
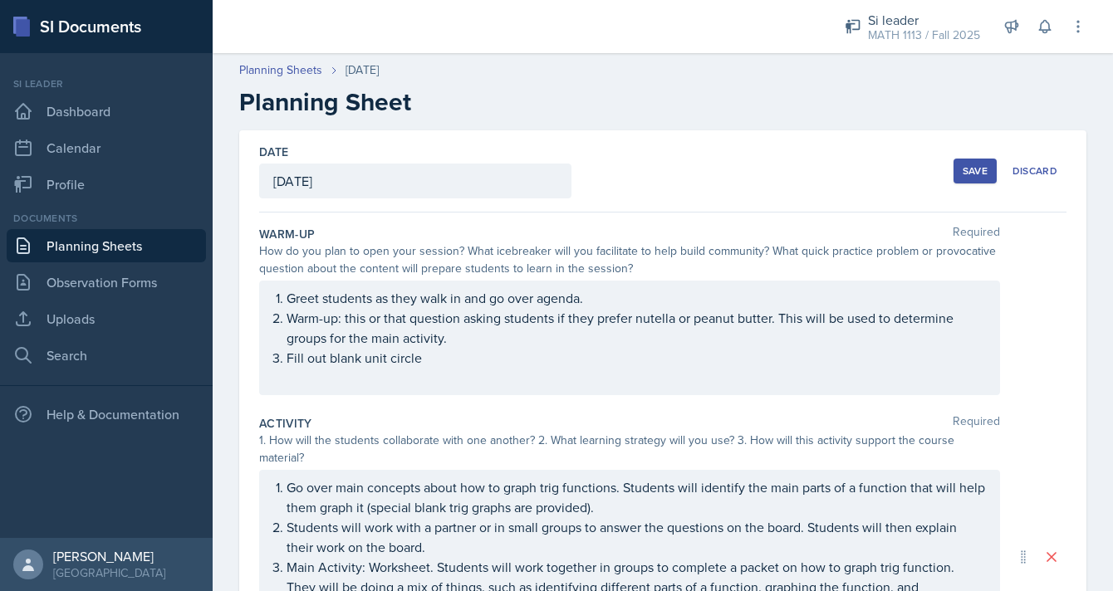
click at [976, 173] on div "Save" at bounding box center [975, 170] width 25 height 13
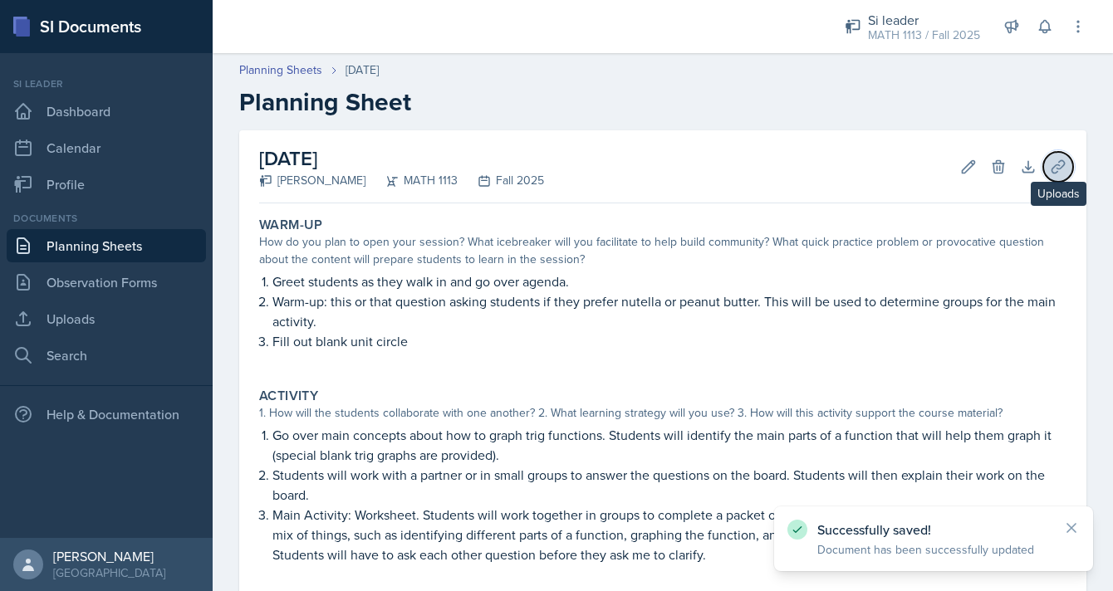
click at [1052, 168] on icon at bounding box center [1058, 166] width 12 height 12
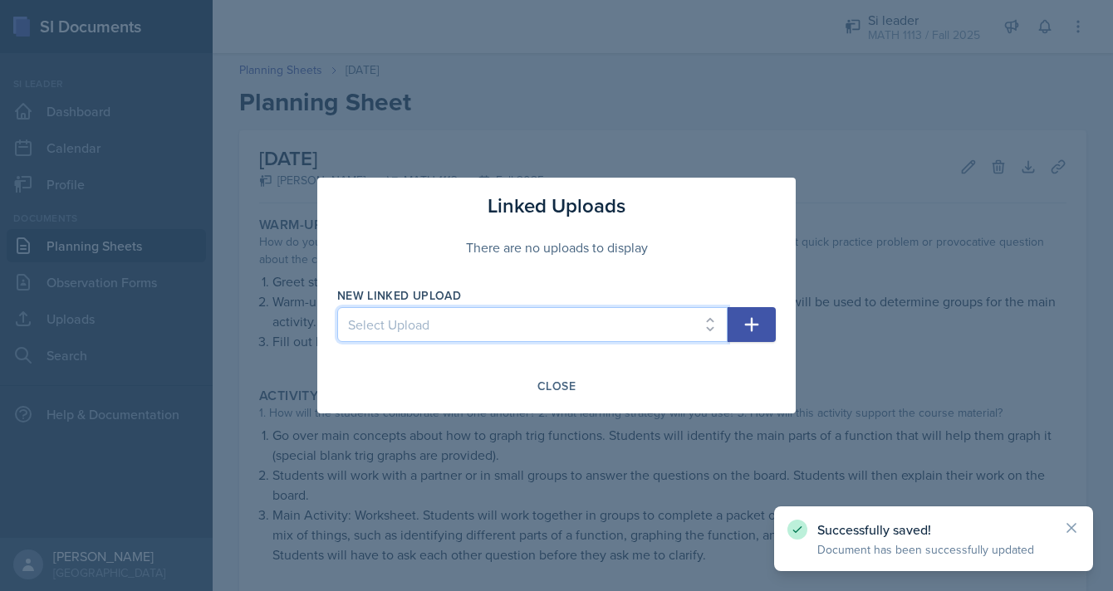
click at [646, 331] on select "Select Upload Fall Training Mock Session AROC and Difference Quotient Graphs of…" at bounding box center [532, 324] width 390 height 35
select select "7efd6119-62d7-4c0b-8353-3ad15069cf22"
click at [337, 307] on select "Select Upload Fall Training Mock Session AROC and Difference Quotient Graphs of…" at bounding box center [532, 324] width 390 height 35
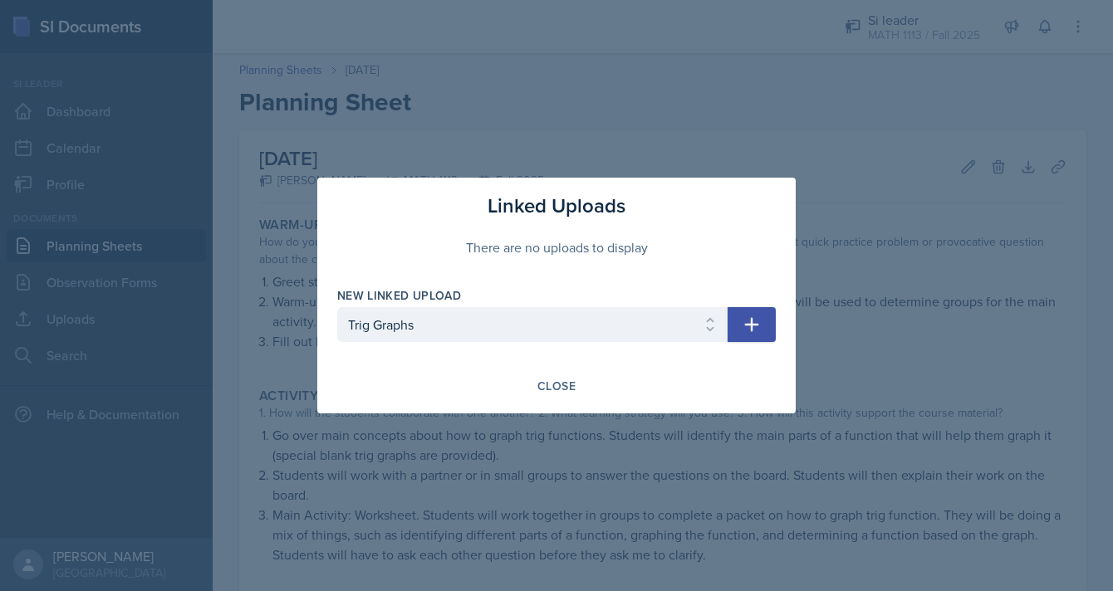
click at [766, 320] on button "button" at bounding box center [752, 324] width 48 height 35
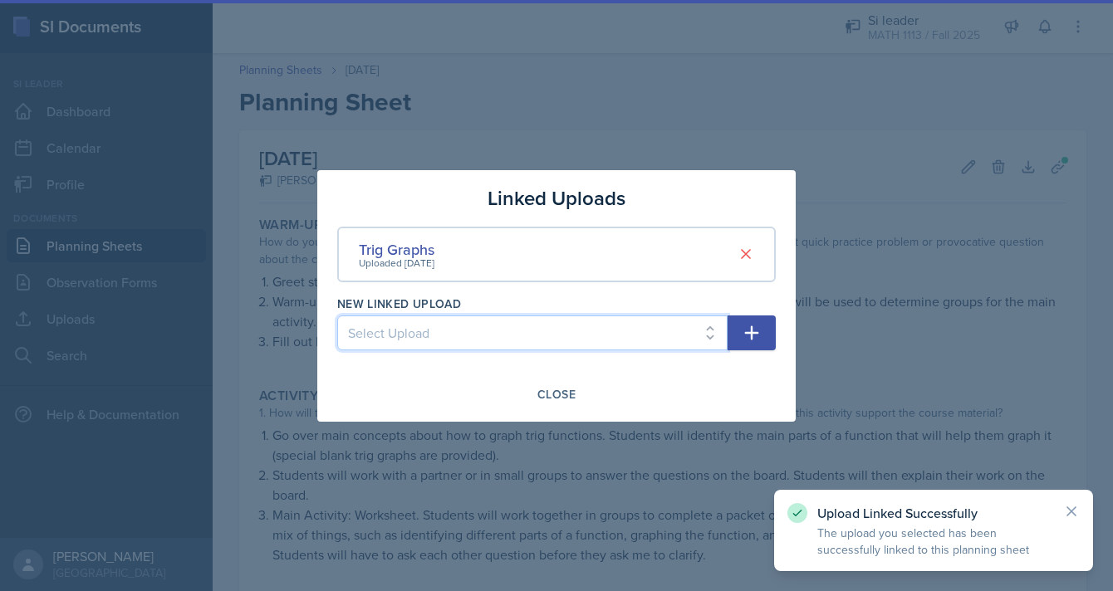
click at [633, 341] on select "Select Upload Fall Training Mock Session AROC and Difference Quotient Graphs of…" at bounding box center [532, 333] width 390 height 35
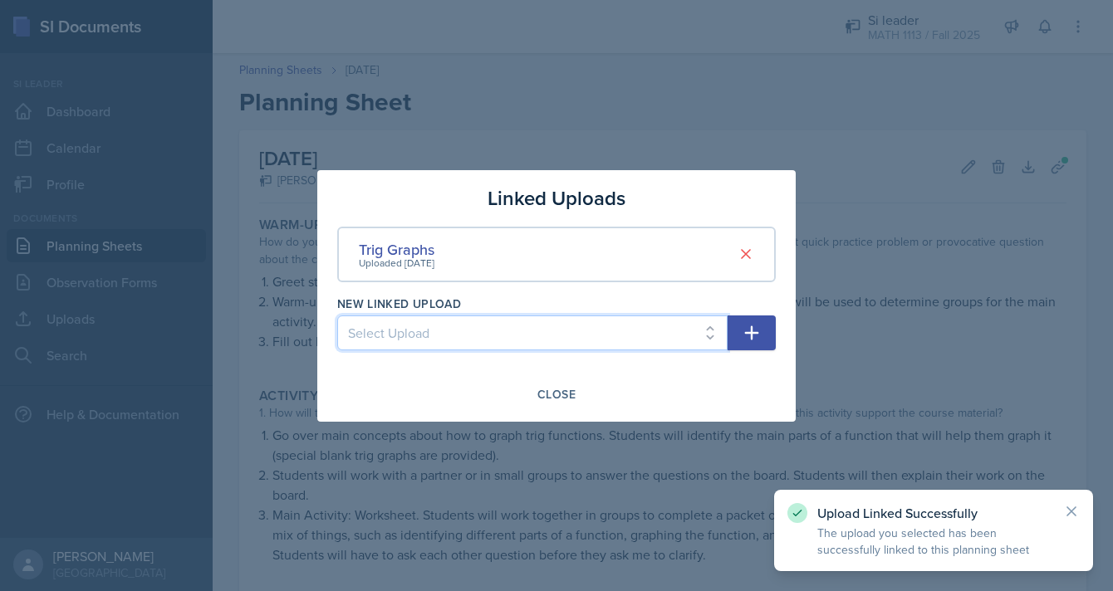
select select "44339f2d-9314-499f-8868-15e43b4410ca"
click at [337, 316] on select "Select Upload Fall Training Mock Session AROC and Difference Quotient Graphs of…" at bounding box center [532, 333] width 390 height 35
click at [763, 322] on button "button" at bounding box center [752, 333] width 48 height 35
select select
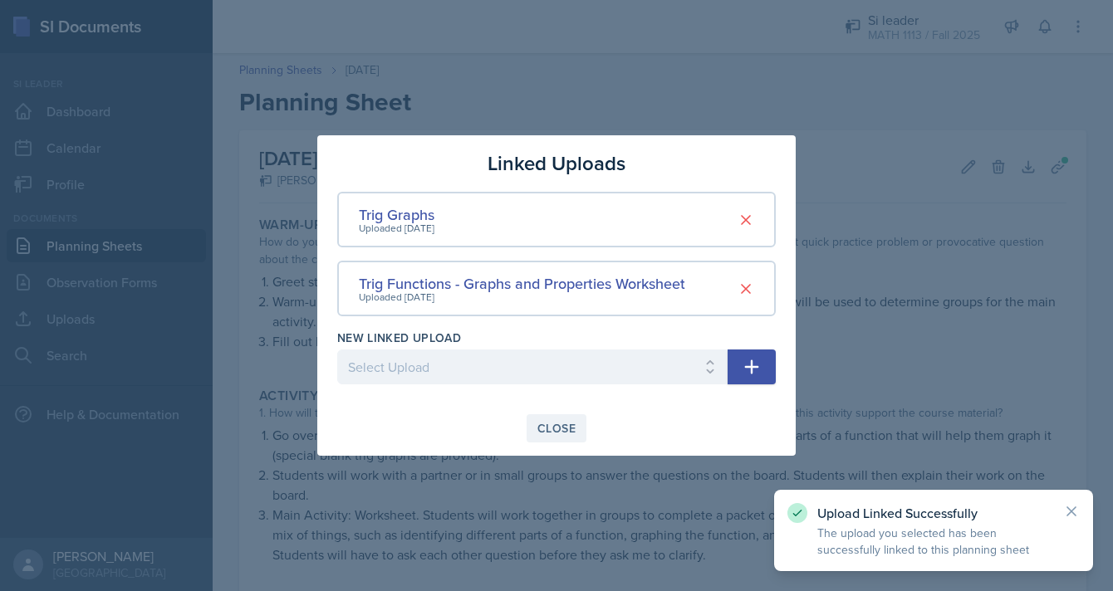
click at [553, 432] on div "Close" at bounding box center [556, 428] width 38 height 13
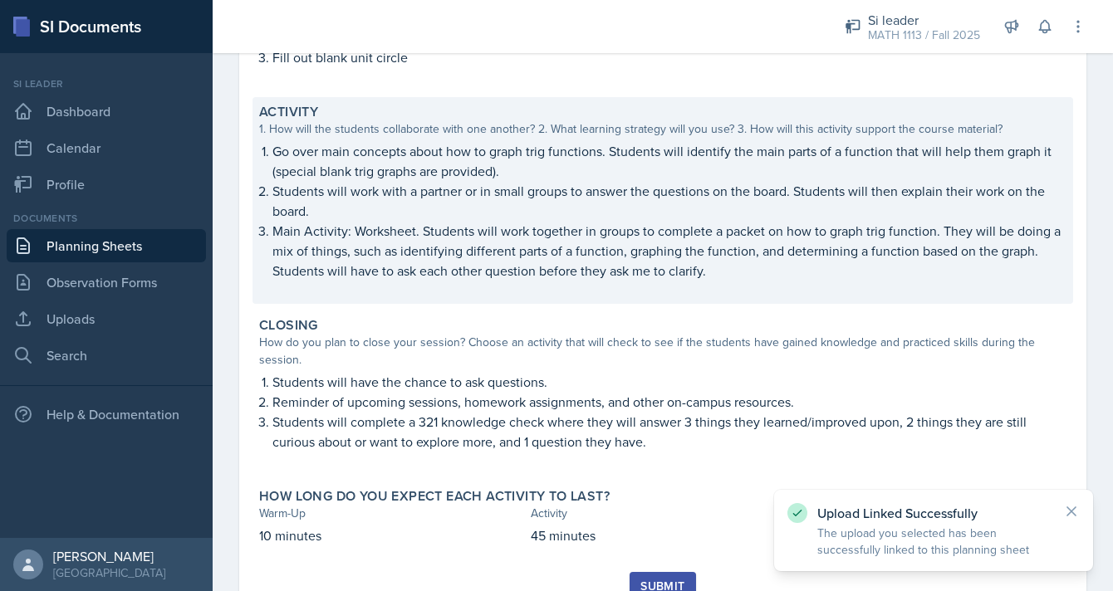
scroll to position [353, 0]
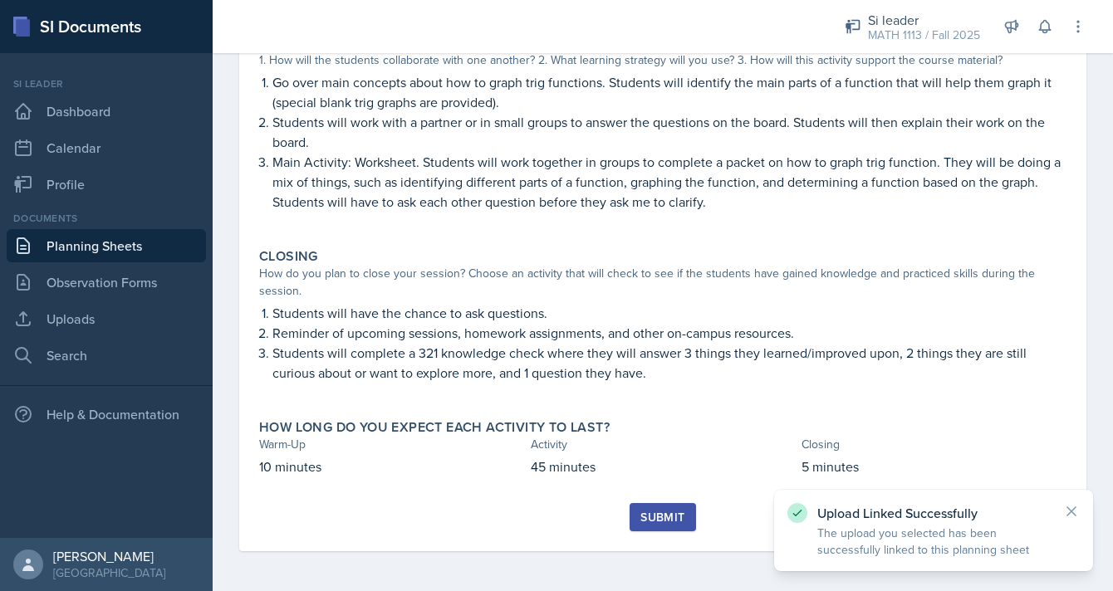
click at [656, 521] on div "Submit" at bounding box center [662, 517] width 44 height 13
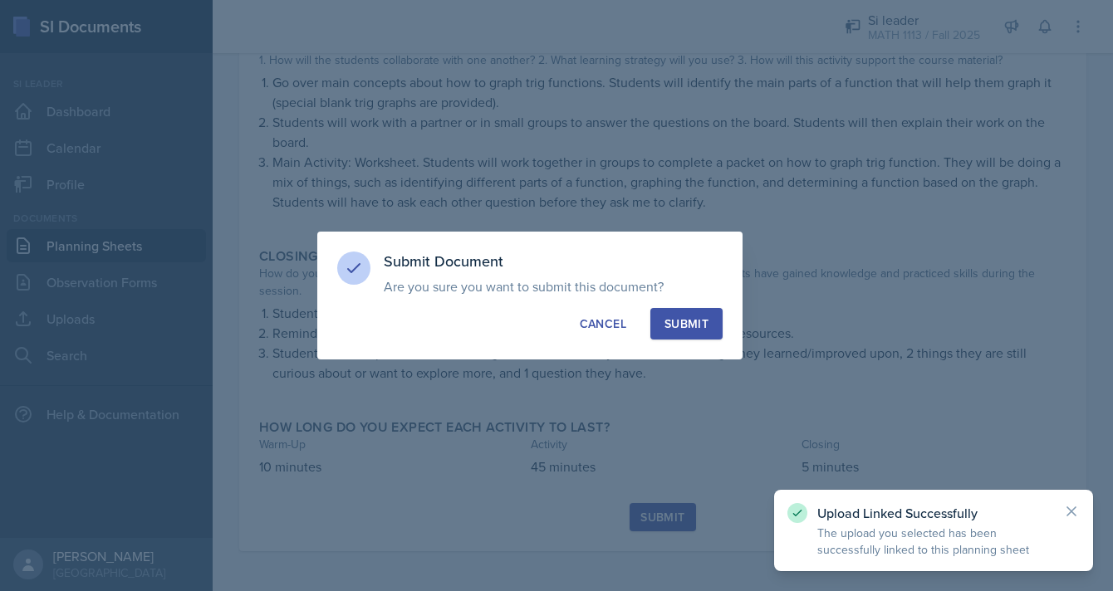
click at [697, 311] on button "Submit" at bounding box center [686, 324] width 72 height 32
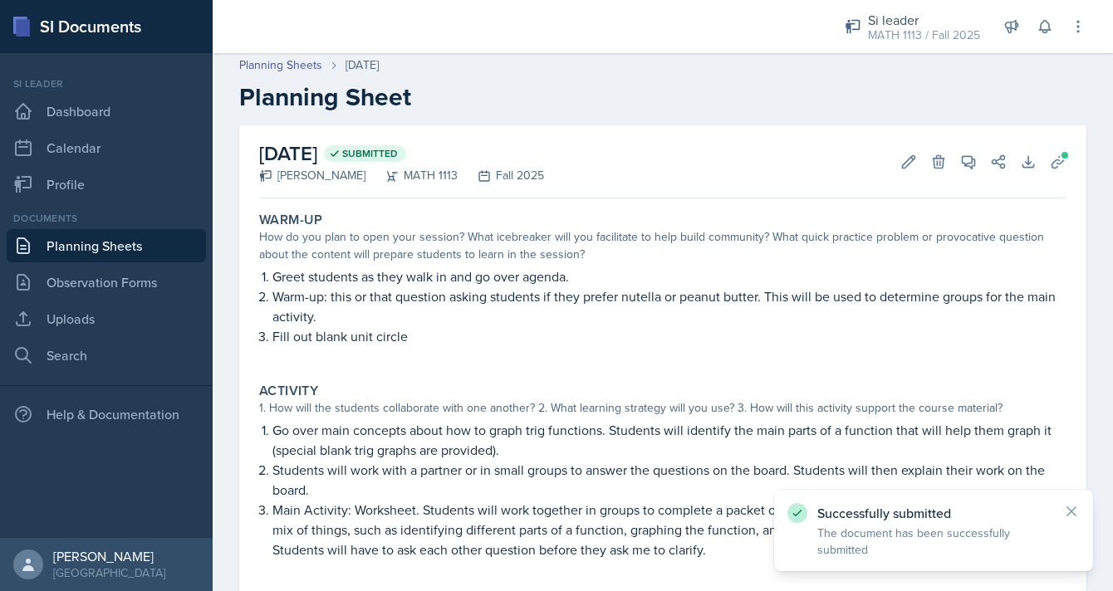
scroll to position [0, 0]
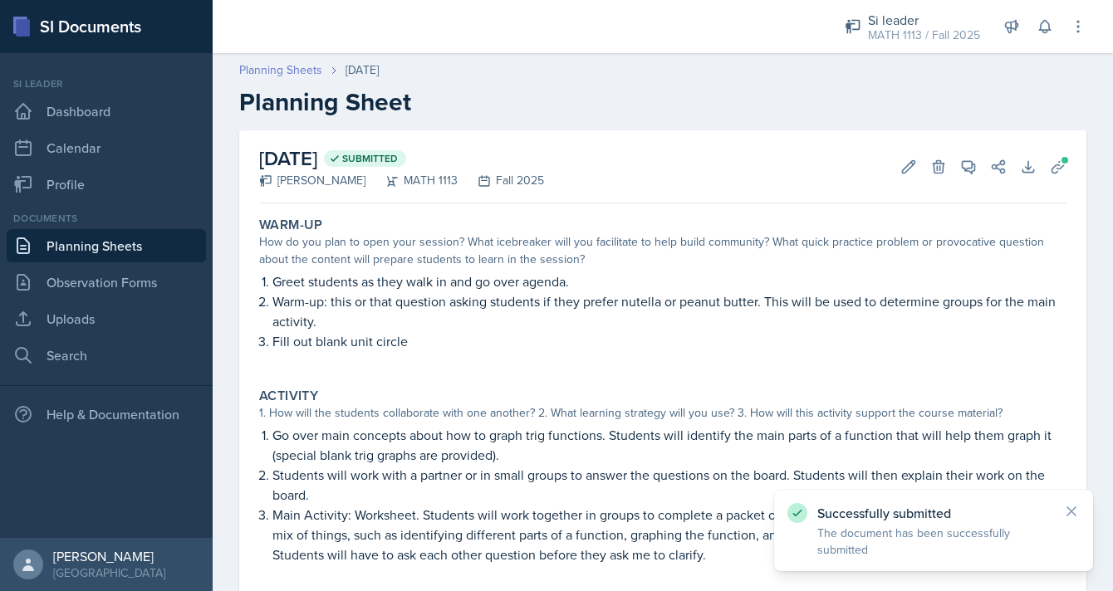
click at [280, 71] on link "Planning Sheets" at bounding box center [280, 69] width 83 height 17
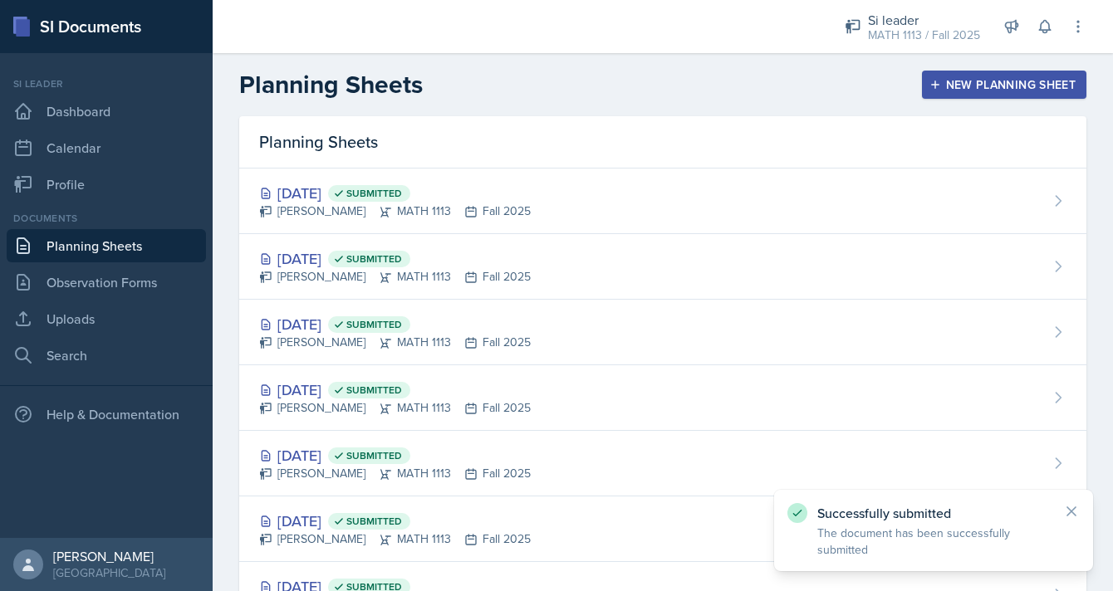
click at [944, 83] on div "New Planning Sheet" at bounding box center [1004, 84] width 143 height 13
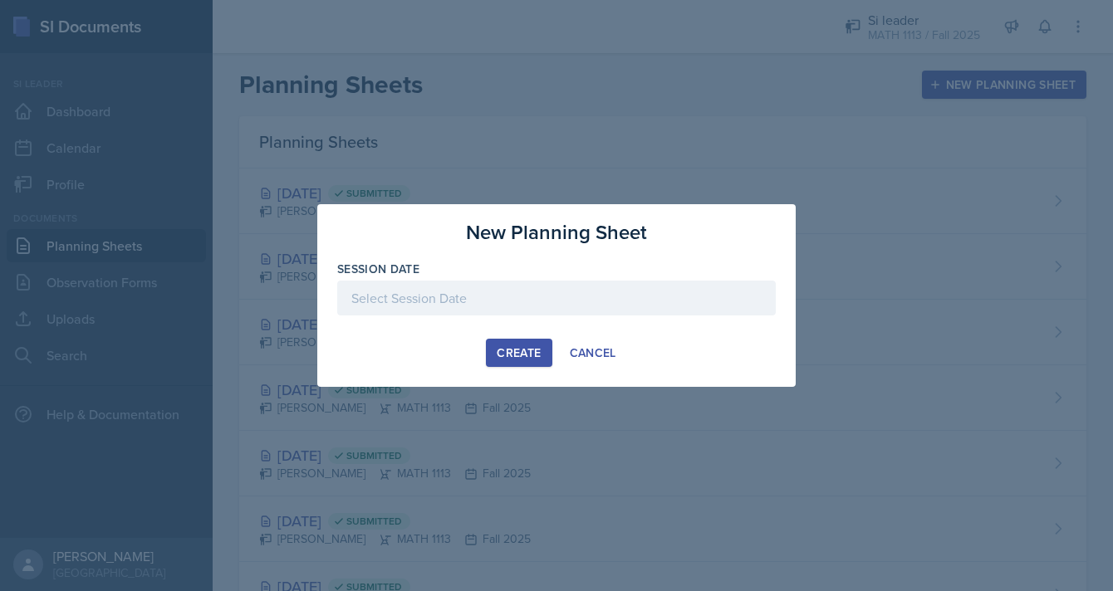
click at [601, 296] on div at bounding box center [556, 298] width 439 height 35
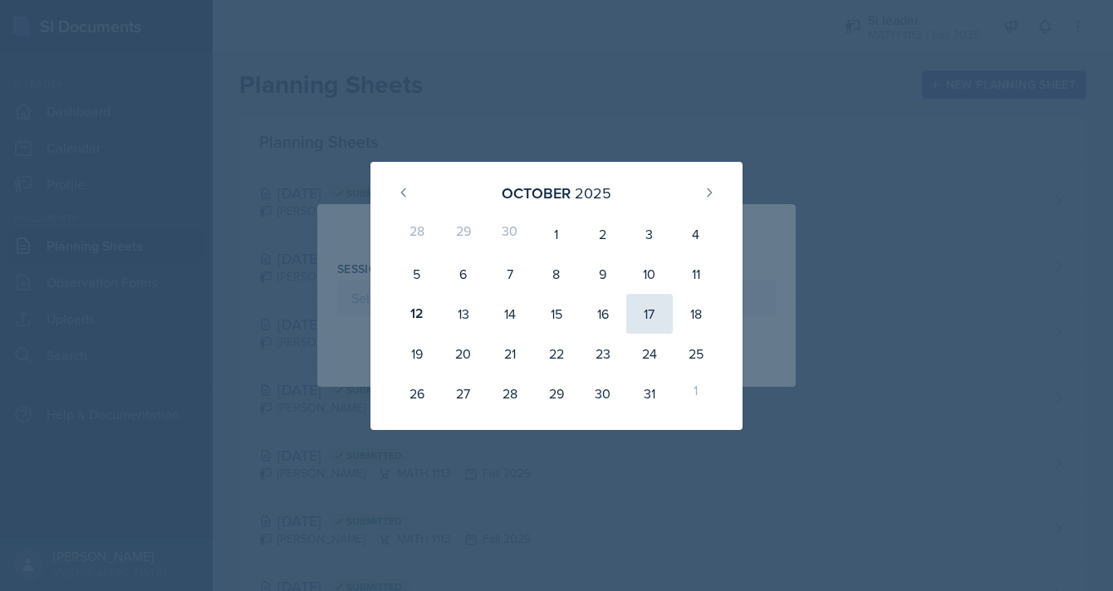
click at [650, 313] on div "17" at bounding box center [649, 314] width 47 height 40
type input "[DATE]"
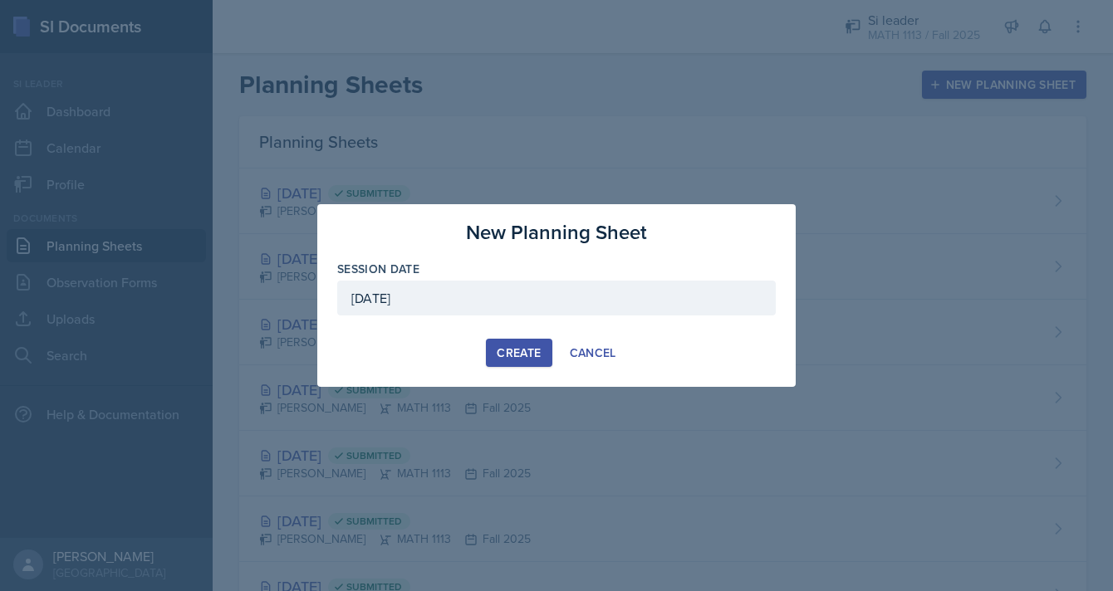
click at [510, 360] on div "Create" at bounding box center [519, 352] width 44 height 13
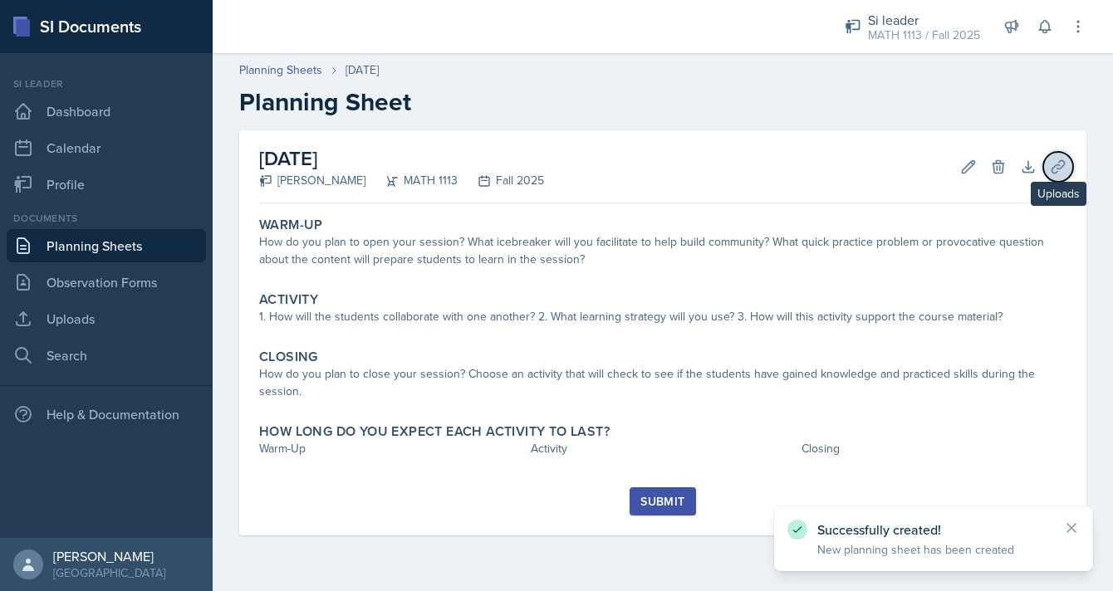
click at [1058, 163] on icon at bounding box center [1058, 167] width 17 height 17
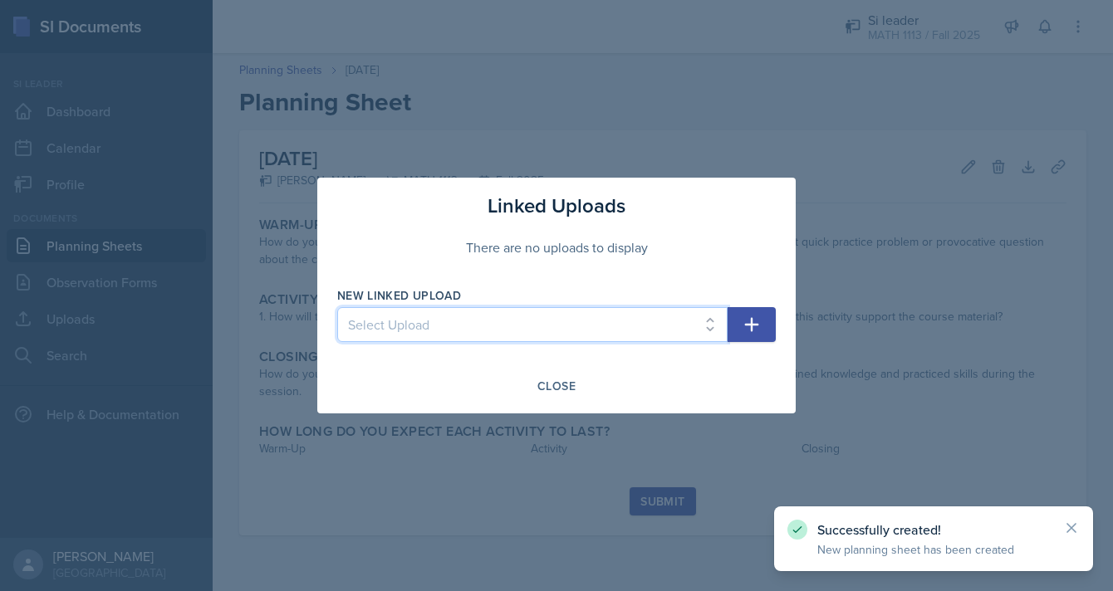
click at [697, 315] on select "Select Upload Fall Training Mock Session AROC and Difference Quotient Graphs of…" at bounding box center [532, 324] width 390 height 35
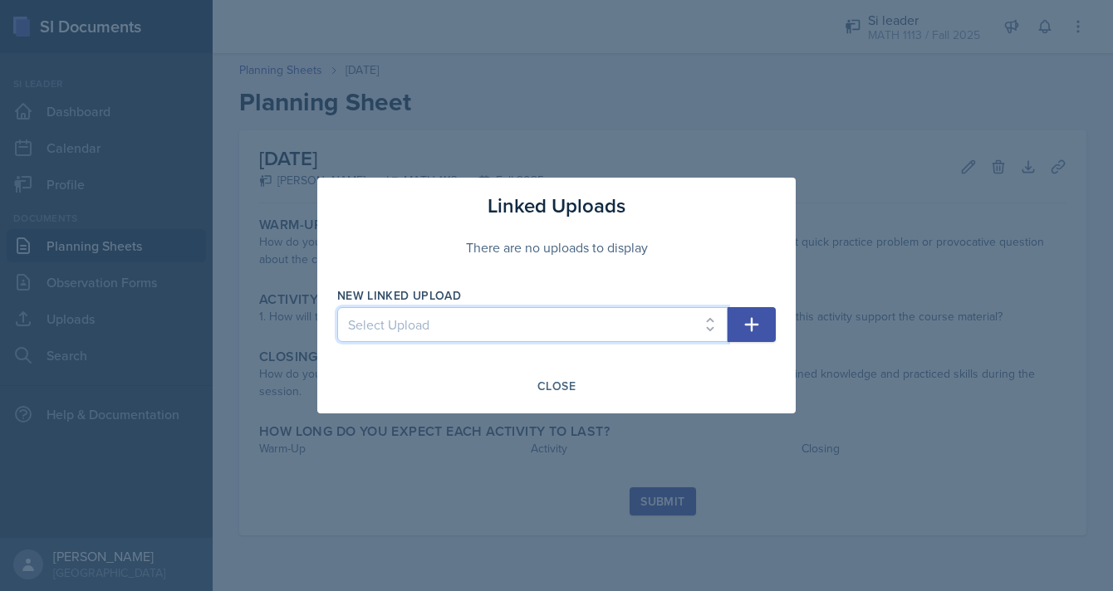
select select "dbc05468-611b-42c9-8df9-5cffc048a565"
click at [337, 307] on select "Select Upload Fall Training Mock Session AROC and Difference Quotient Graphs of…" at bounding box center [532, 324] width 390 height 35
click at [748, 331] on icon "button" at bounding box center [752, 325] width 20 height 20
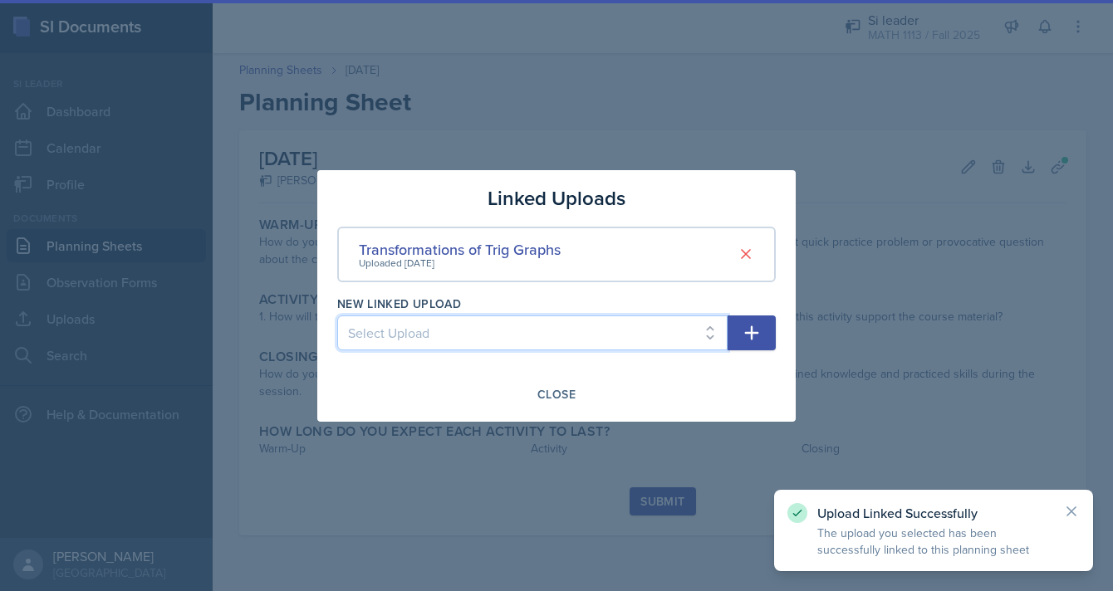
click at [629, 328] on select "Select Upload Fall Training Mock Session AROC and Difference Quotient Graphs of…" at bounding box center [532, 333] width 390 height 35
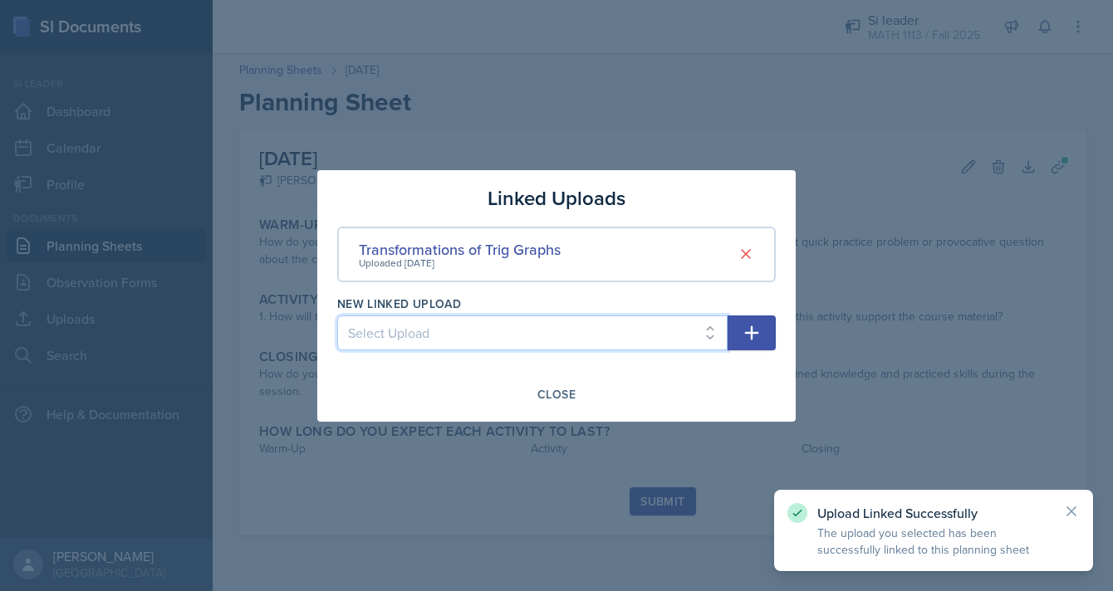
select select "99d3a9b6-4fde-4053-ba01-2b7b225e2551"
click at [337, 316] on select "Select Upload Fall Training Mock Session AROC and Difference Quotient Graphs of…" at bounding box center [532, 333] width 390 height 35
click at [750, 336] on icon "button" at bounding box center [752, 333] width 20 height 20
select select
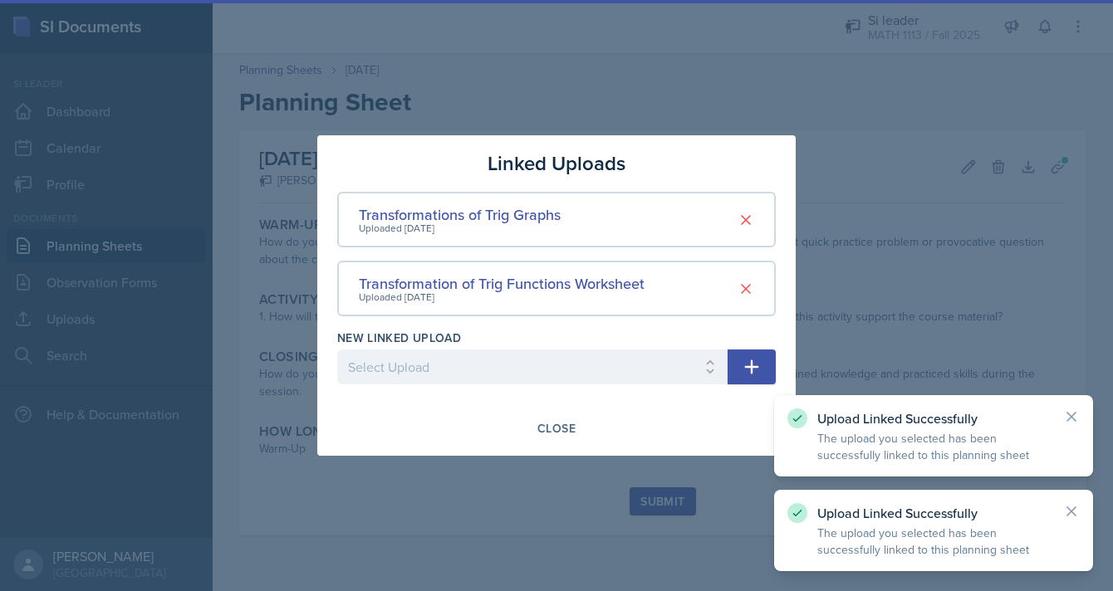
click at [566, 448] on div "Linked Uploads Transformations of Trig Graphs Uploaded [DATE] Transformation of…" at bounding box center [556, 295] width 478 height 321
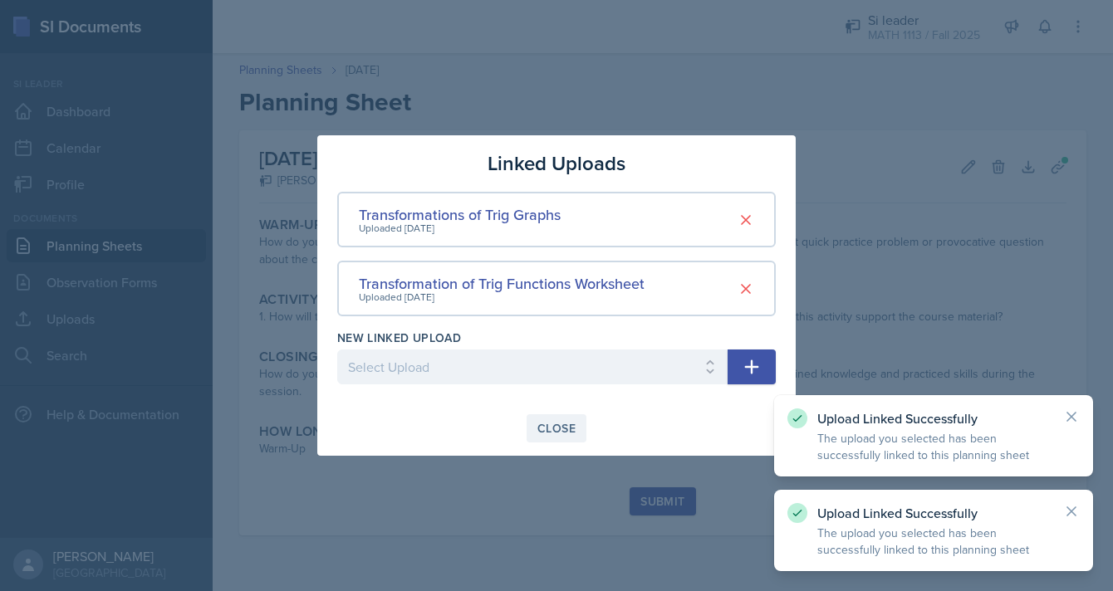
click at [554, 424] on div "Close" at bounding box center [556, 428] width 38 height 13
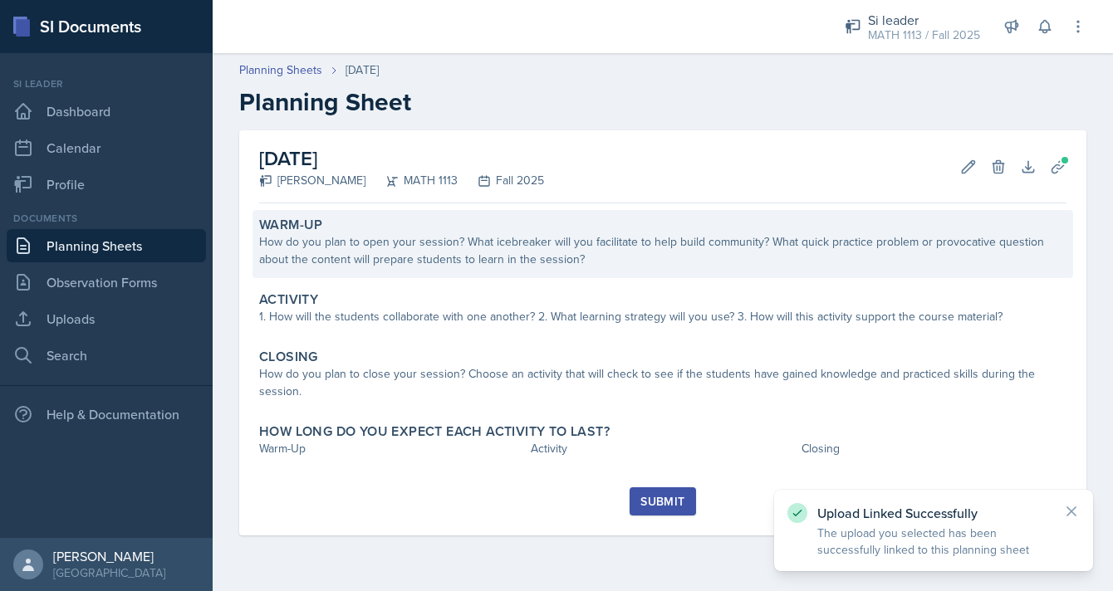
click at [466, 257] on div "How do you plan to open your session? What icebreaker will you facilitate to he…" at bounding box center [662, 250] width 807 height 35
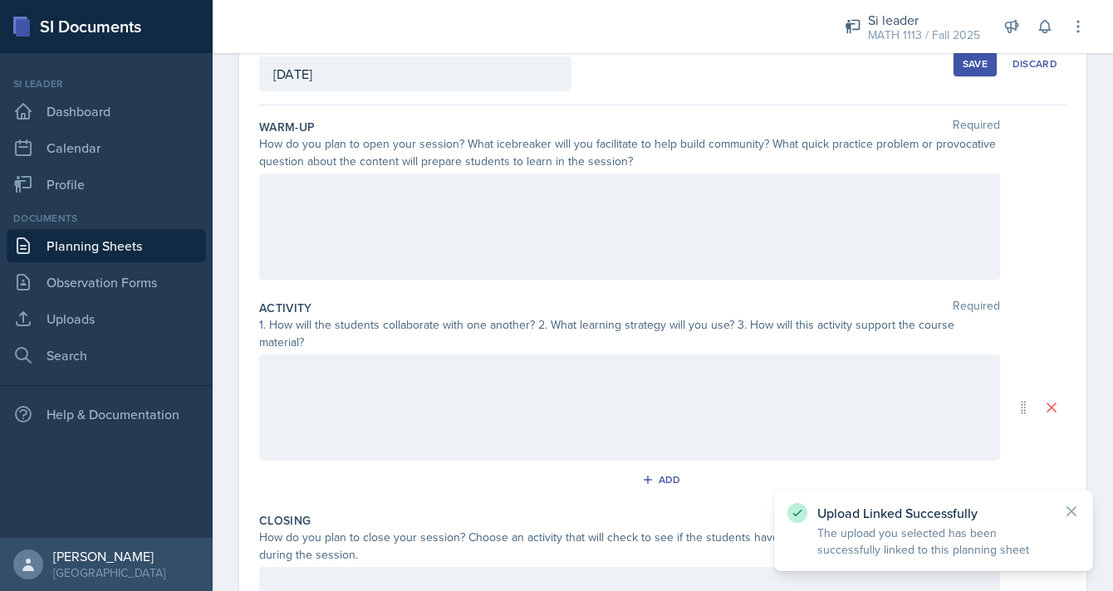
scroll to position [129, 0]
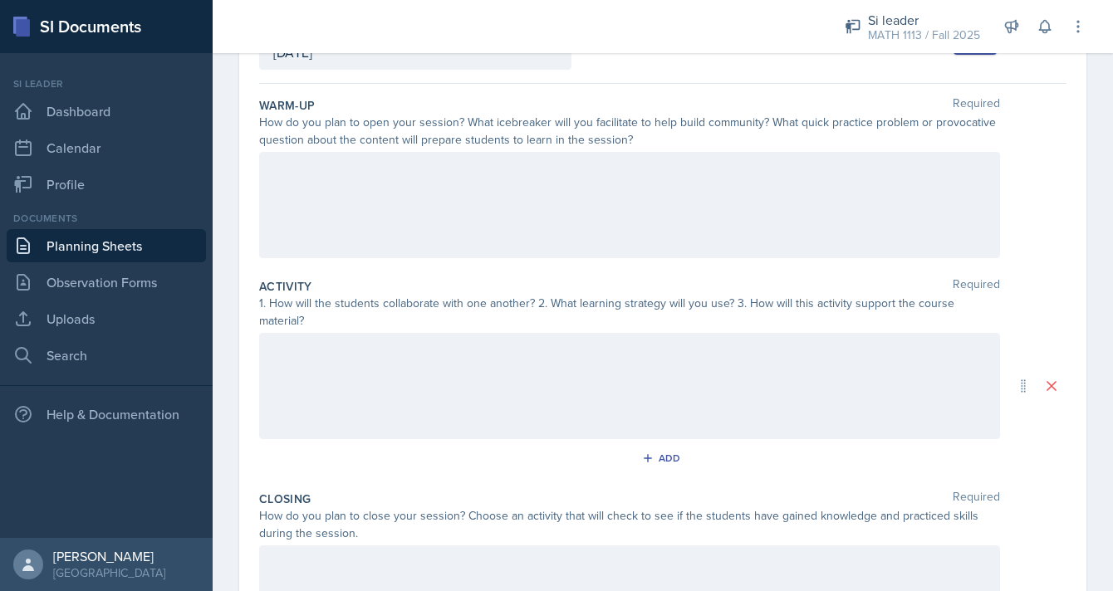
click at [446, 188] on div at bounding box center [629, 205] width 741 height 106
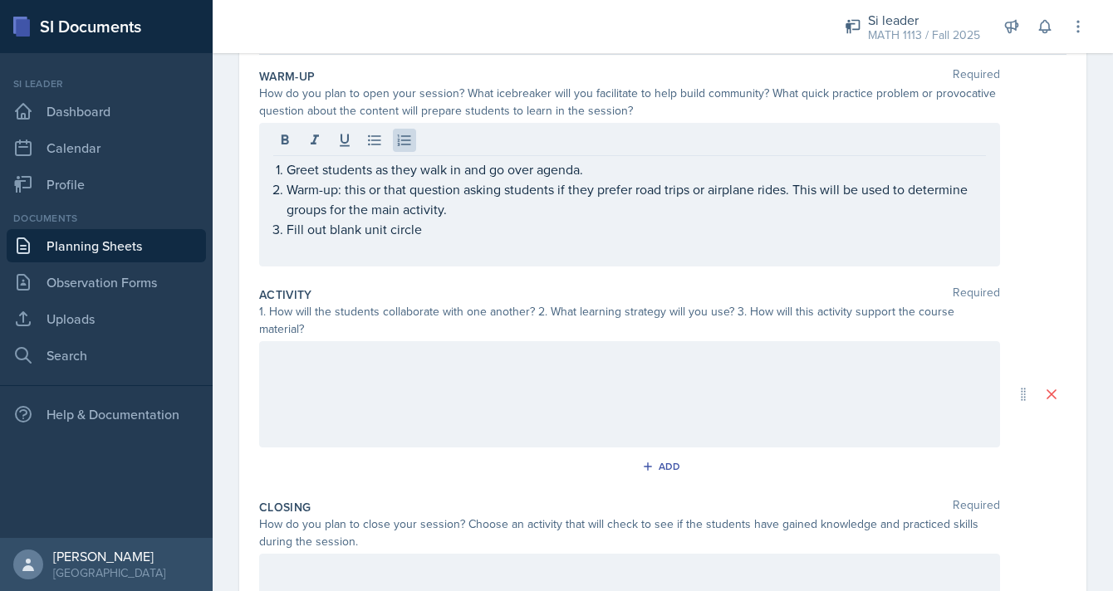
click at [508, 365] on div at bounding box center [629, 394] width 741 height 106
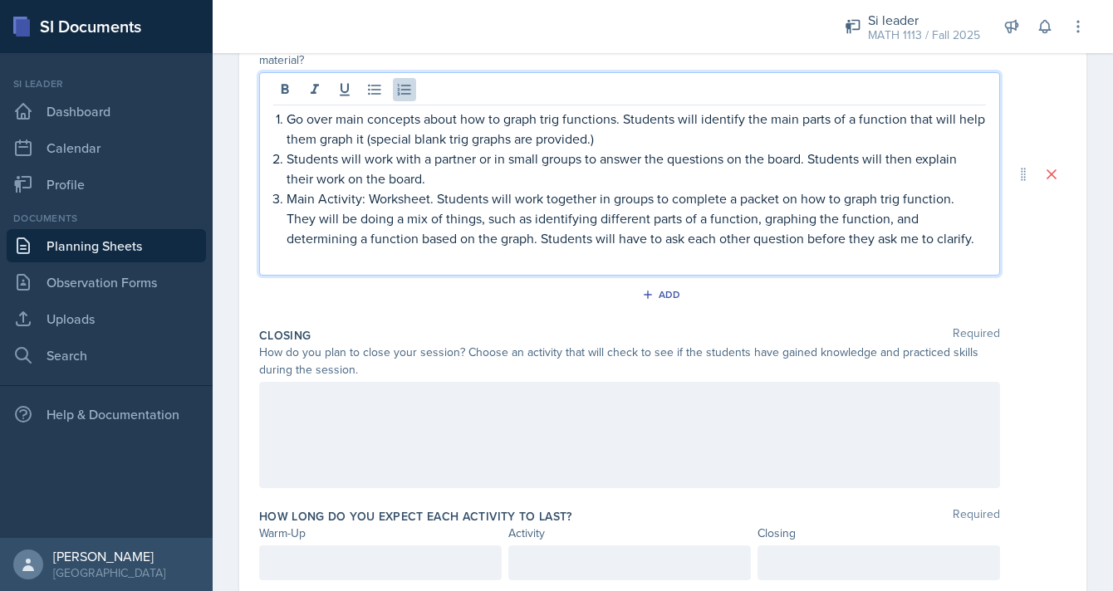
scroll to position [436, 0]
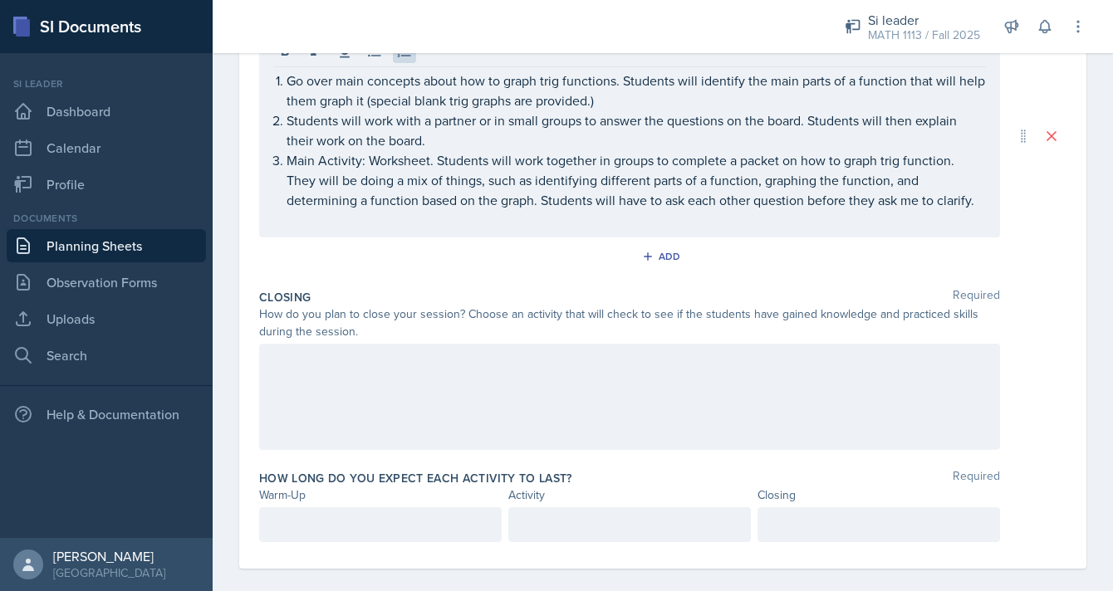
click at [478, 380] on div at bounding box center [629, 397] width 741 height 106
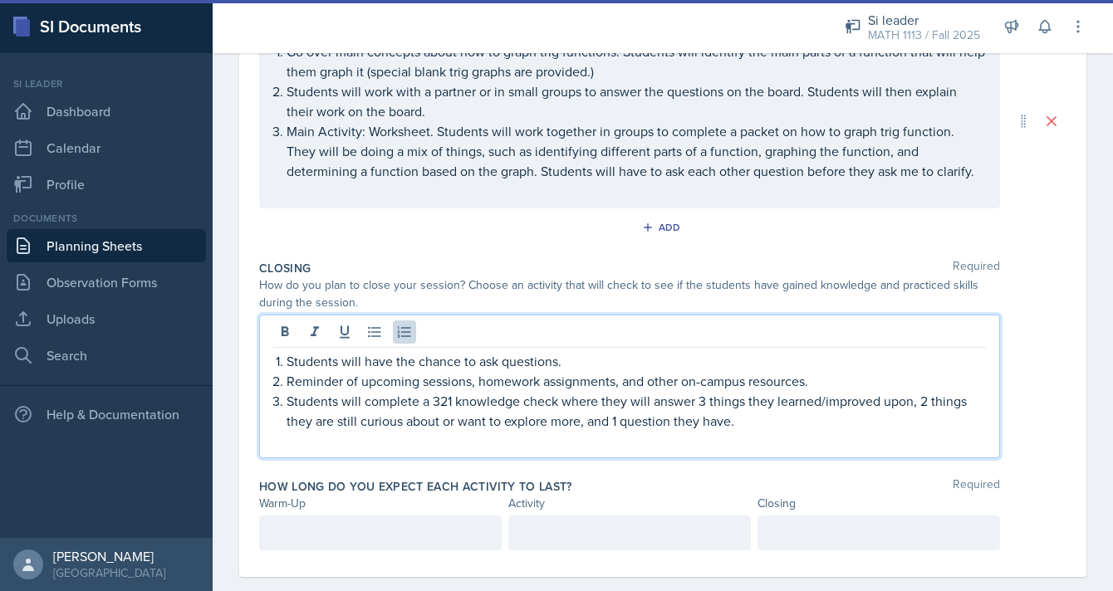
scroll to position [444, 0]
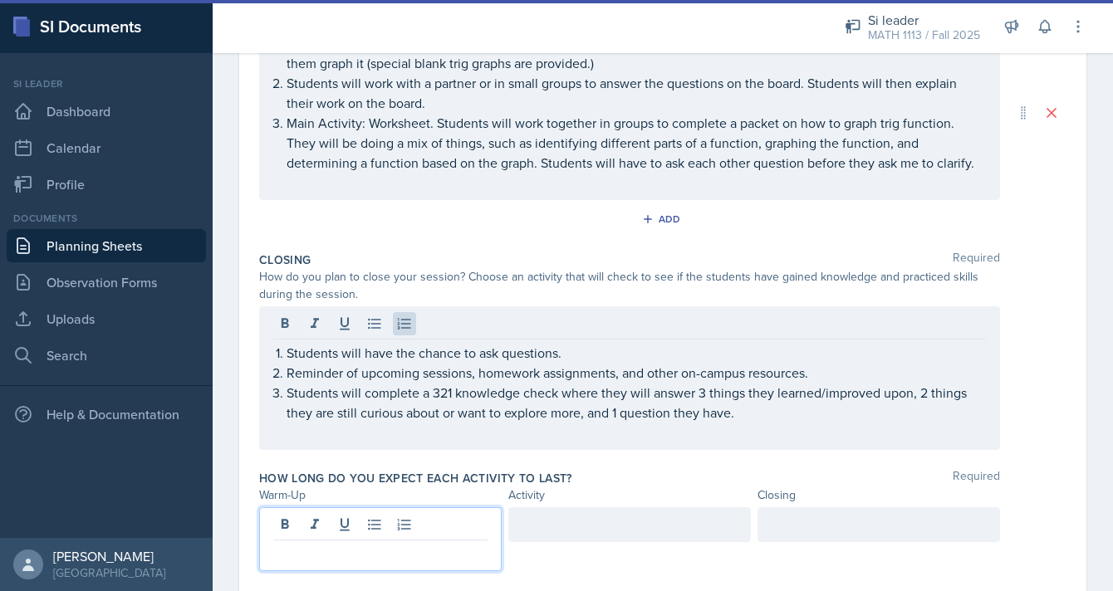
click at [366, 509] on div at bounding box center [380, 540] width 243 height 64
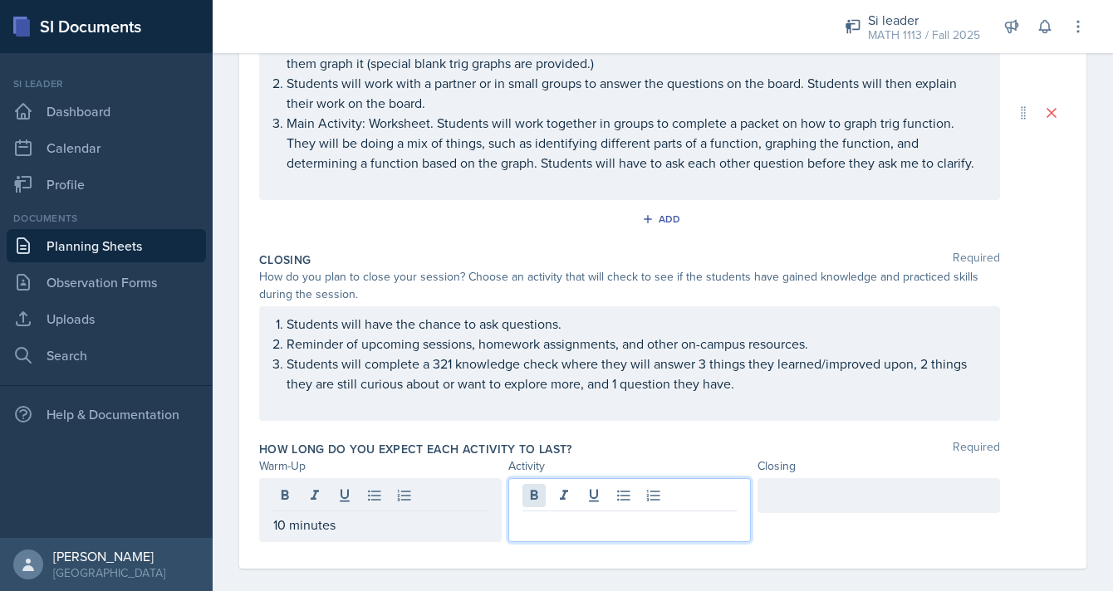
click at [530, 481] on div at bounding box center [629, 510] width 243 height 64
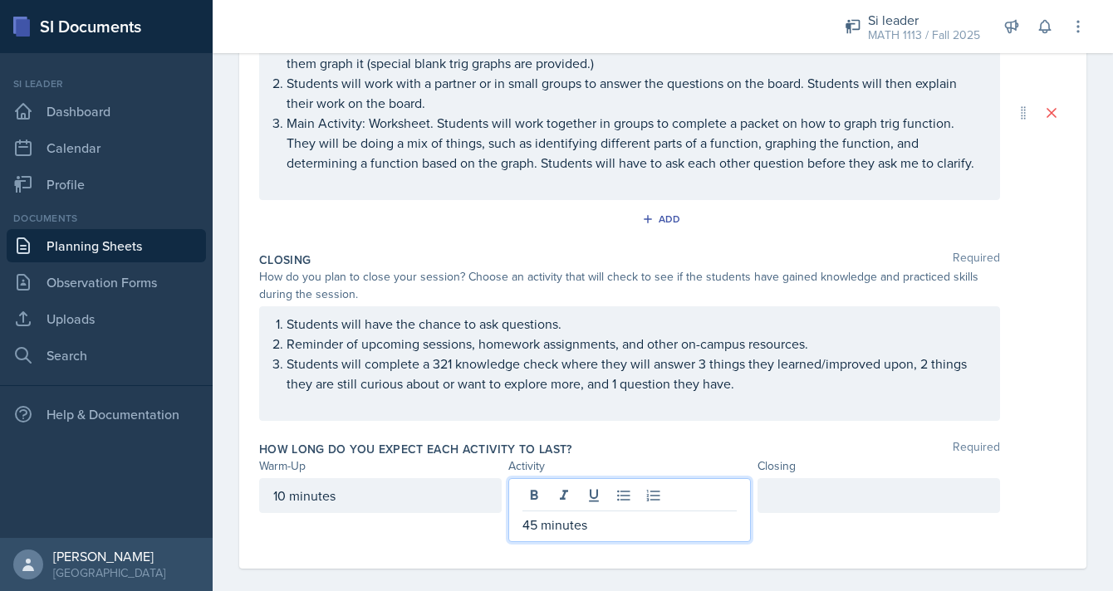
click at [814, 480] on div at bounding box center [879, 495] width 243 height 35
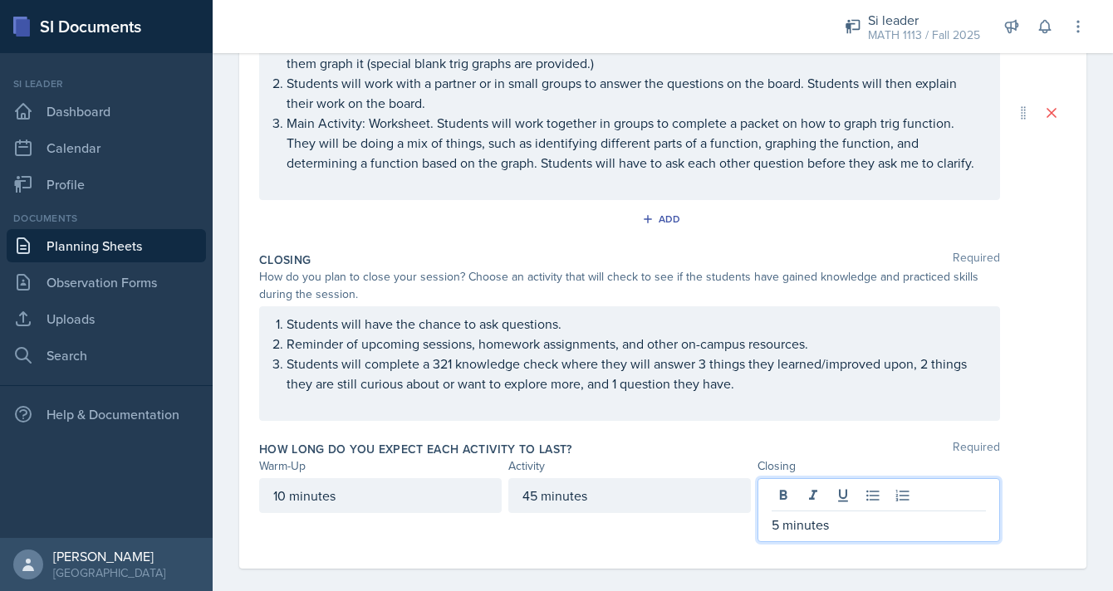
click at [653, 441] on div "How long do you expect each activity to last? Required" at bounding box center [662, 449] width 807 height 17
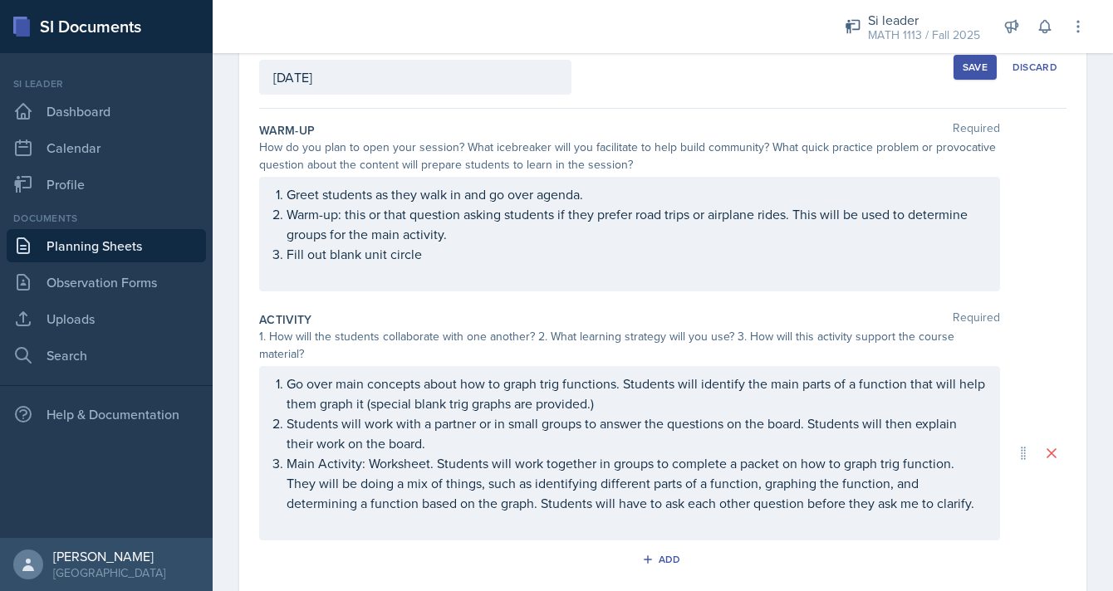
scroll to position [0, 0]
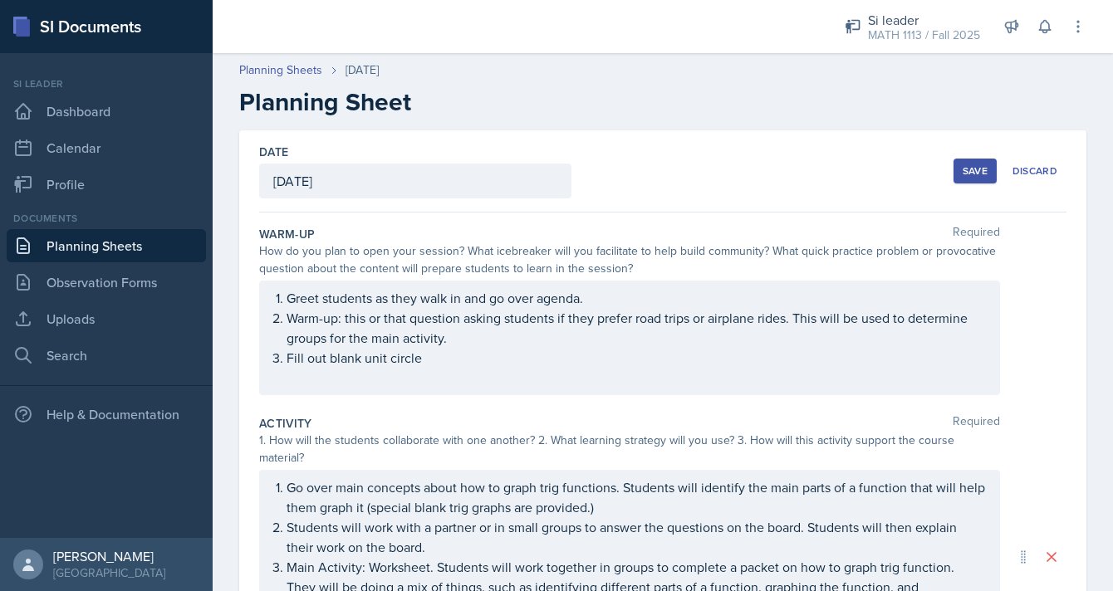
click at [978, 170] on div "Save" at bounding box center [975, 170] width 25 height 13
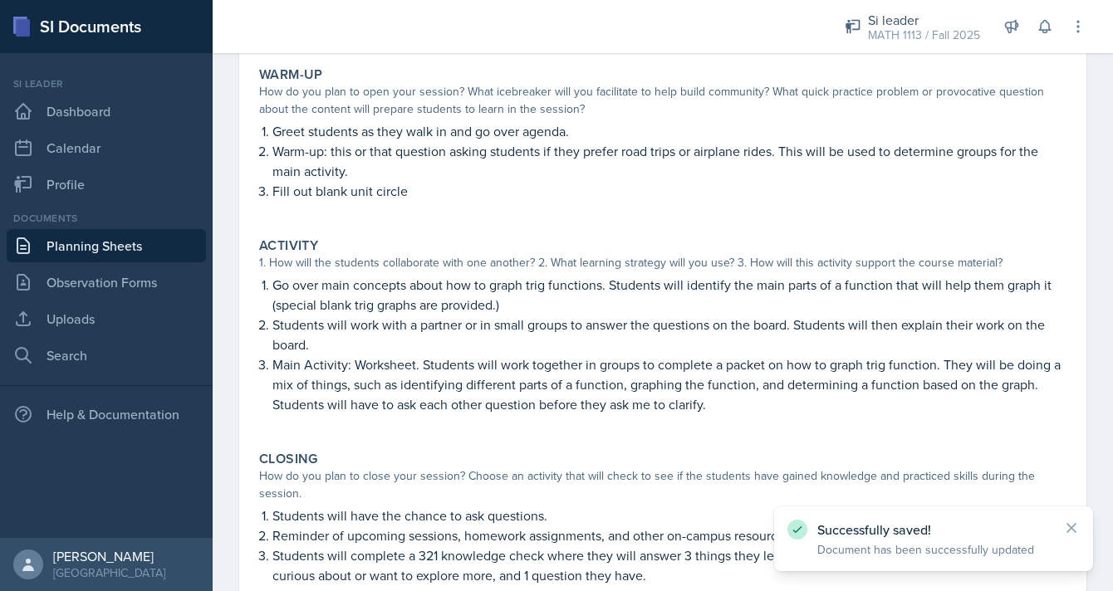
scroll to position [353, 0]
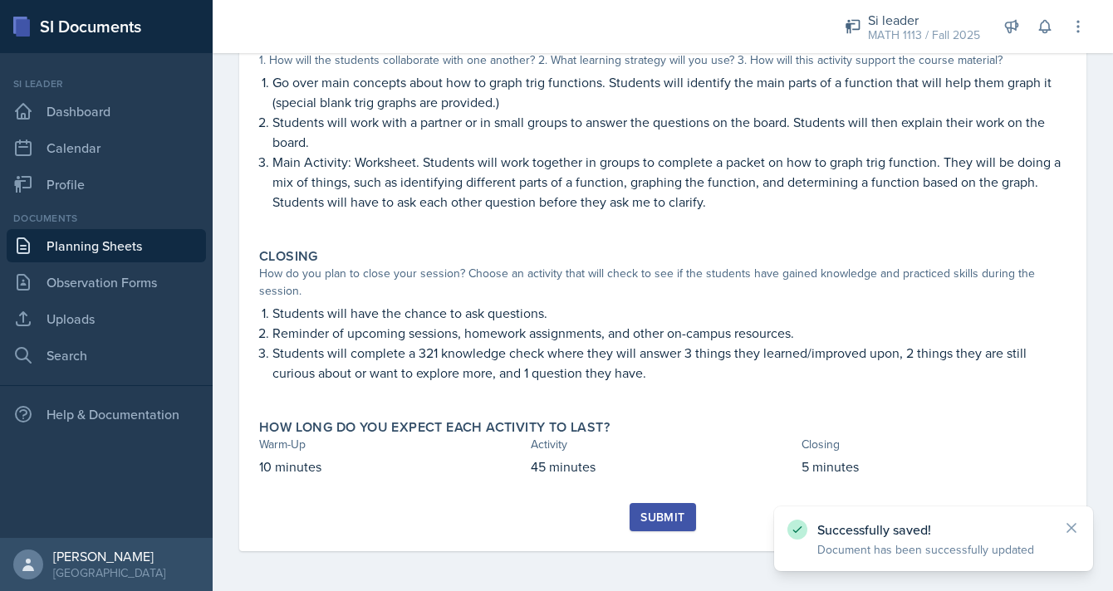
click at [670, 526] on button "Submit" at bounding box center [663, 517] width 66 height 28
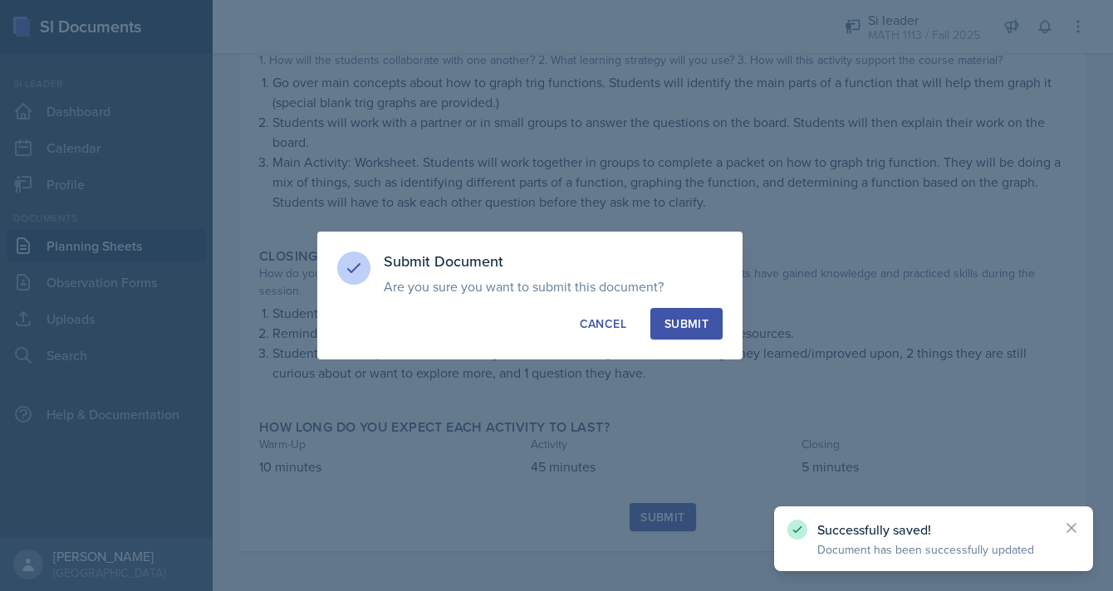
click at [686, 324] on div "Submit" at bounding box center [687, 324] width 44 height 17
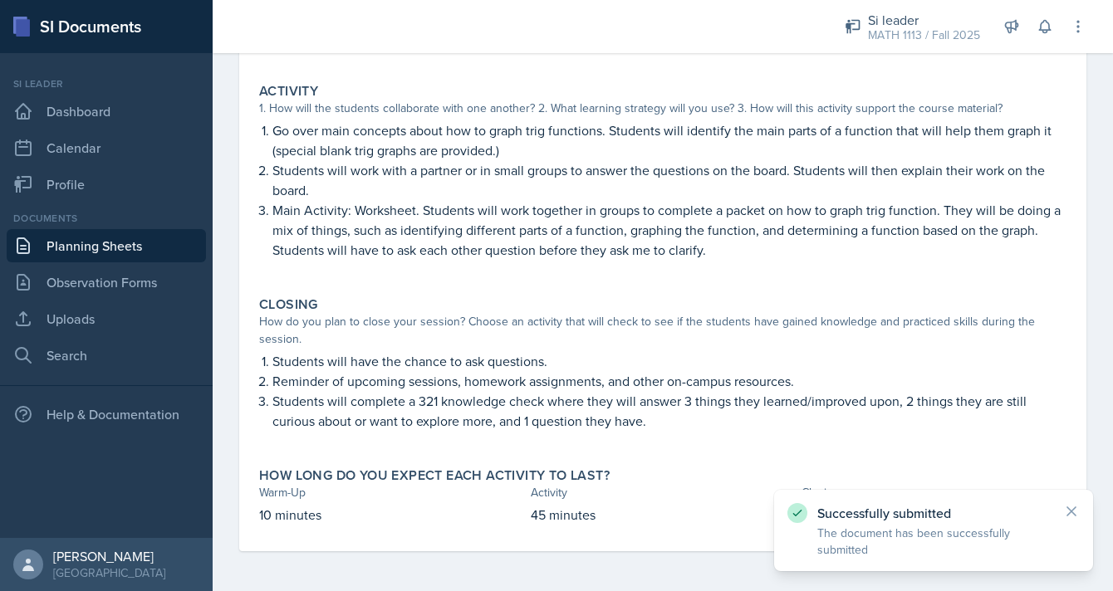
scroll to position [0, 0]
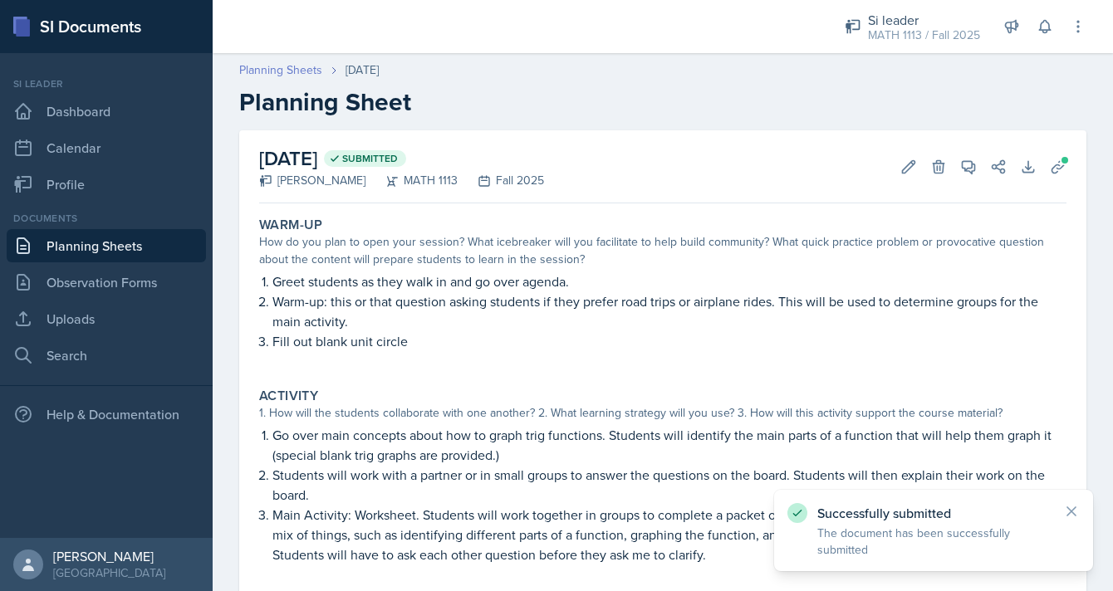
click at [293, 63] on link "Planning Sheets" at bounding box center [280, 69] width 83 height 17
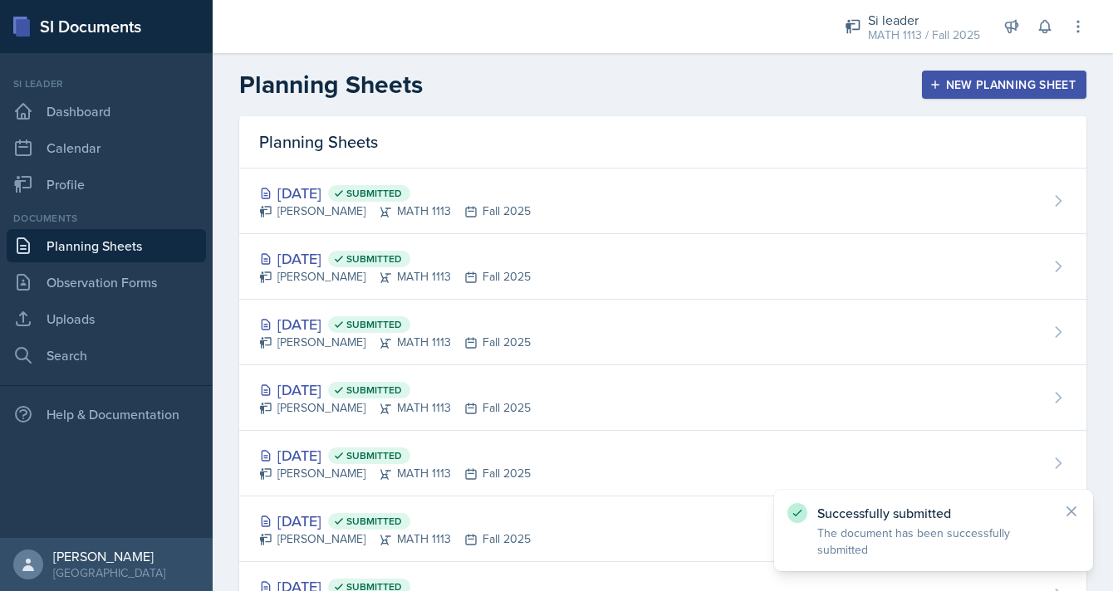
click at [558, 86] on div "Planning Sheets New Planning Sheet" at bounding box center [663, 85] width 900 height 30
